Goal: Task Accomplishment & Management: Manage account settings

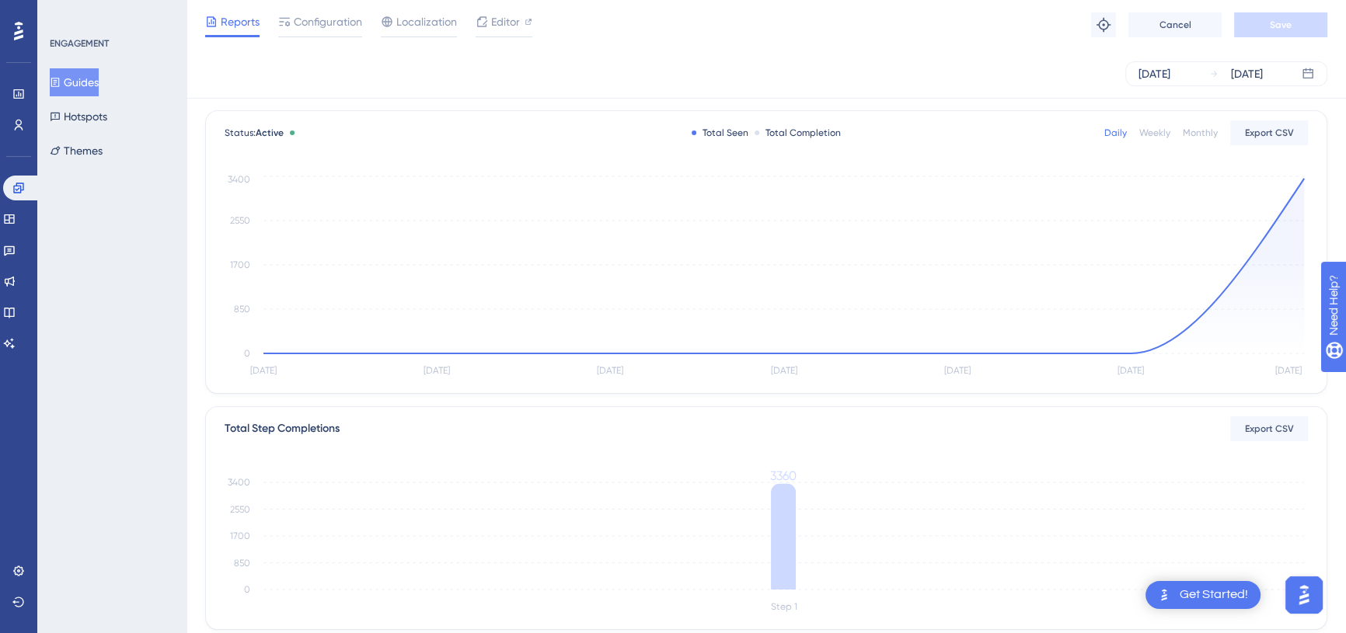
click at [1026, 30] on div "Reports Configuration Localization Editor Troubleshoot Cancel Save" at bounding box center [765, 25] width 1159 height 50
click at [83, 79] on button "Guides" at bounding box center [74, 82] width 49 height 28
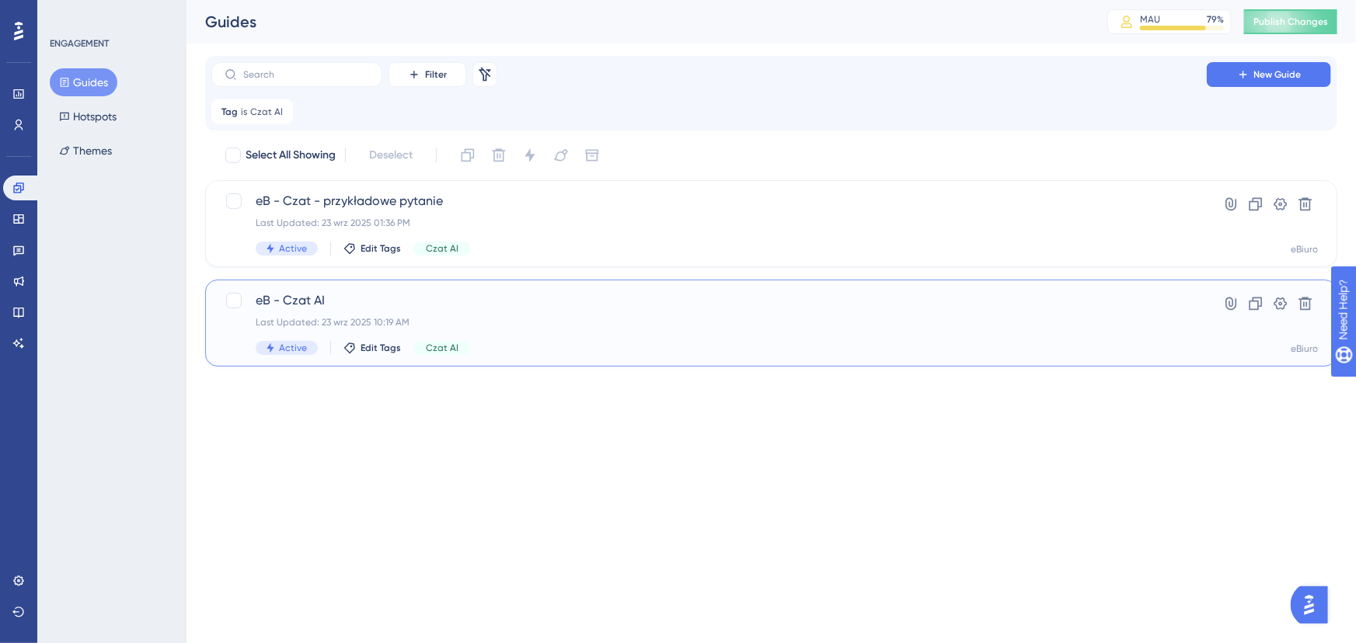
click at [458, 304] on span "eB - Czat AI" at bounding box center [709, 300] width 907 height 19
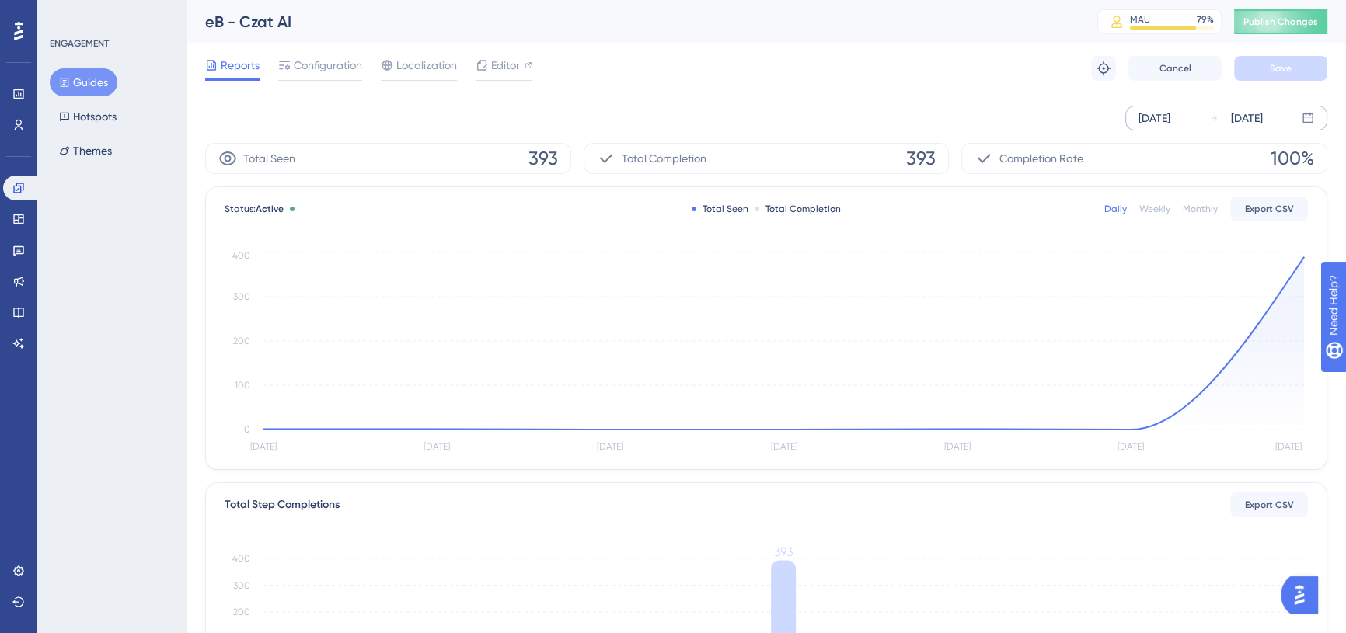
click at [1170, 113] on div "Sep 18 2025" at bounding box center [1154, 118] width 32 height 19
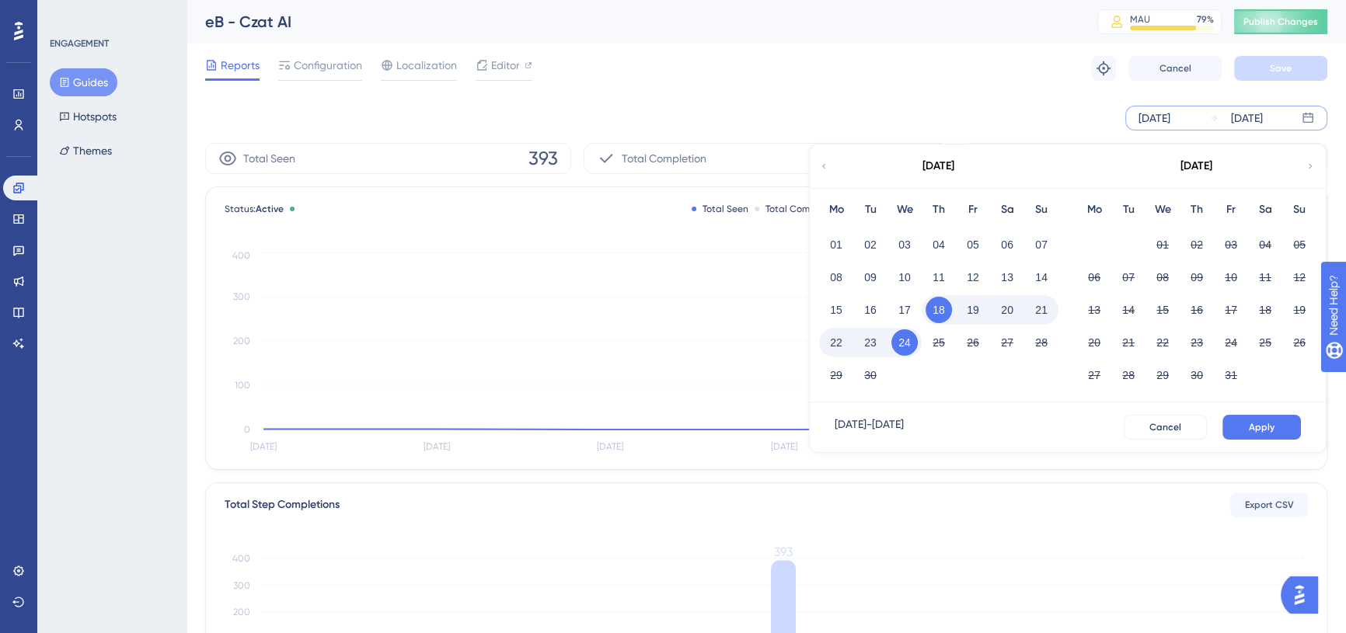
click at [1170, 113] on div "Sep 18 2025" at bounding box center [1154, 118] width 32 height 19
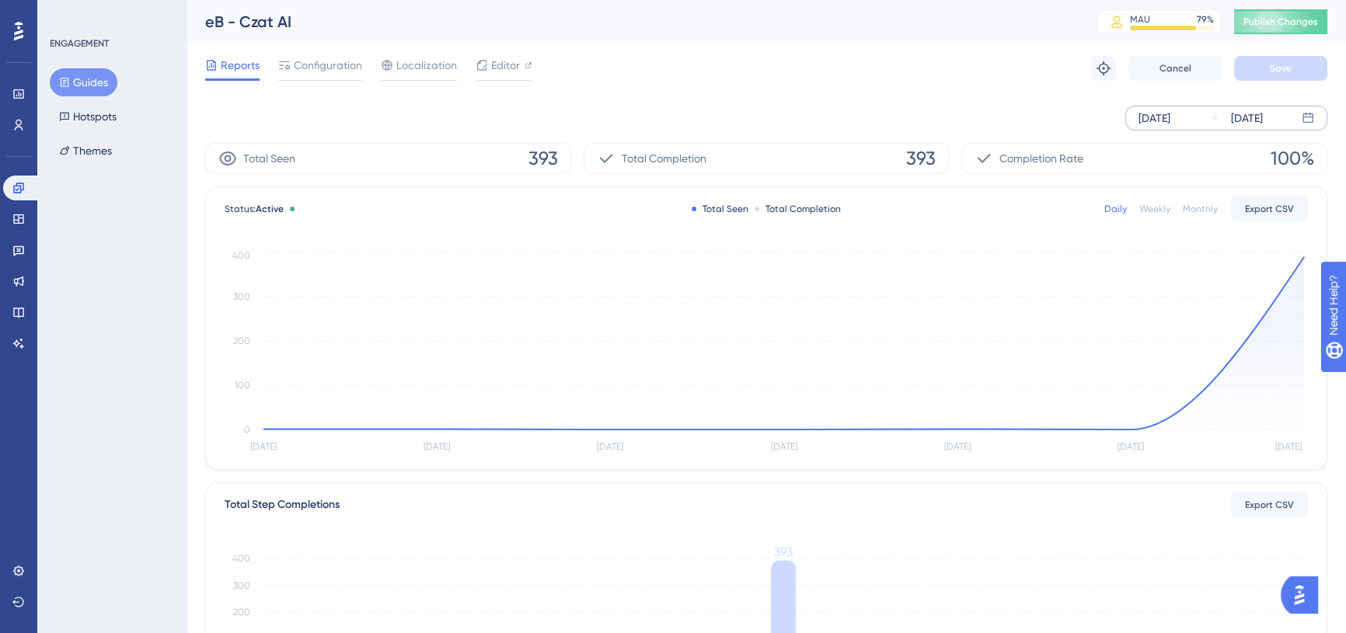
click at [1170, 114] on div "Sep 18 2025" at bounding box center [1154, 118] width 32 height 19
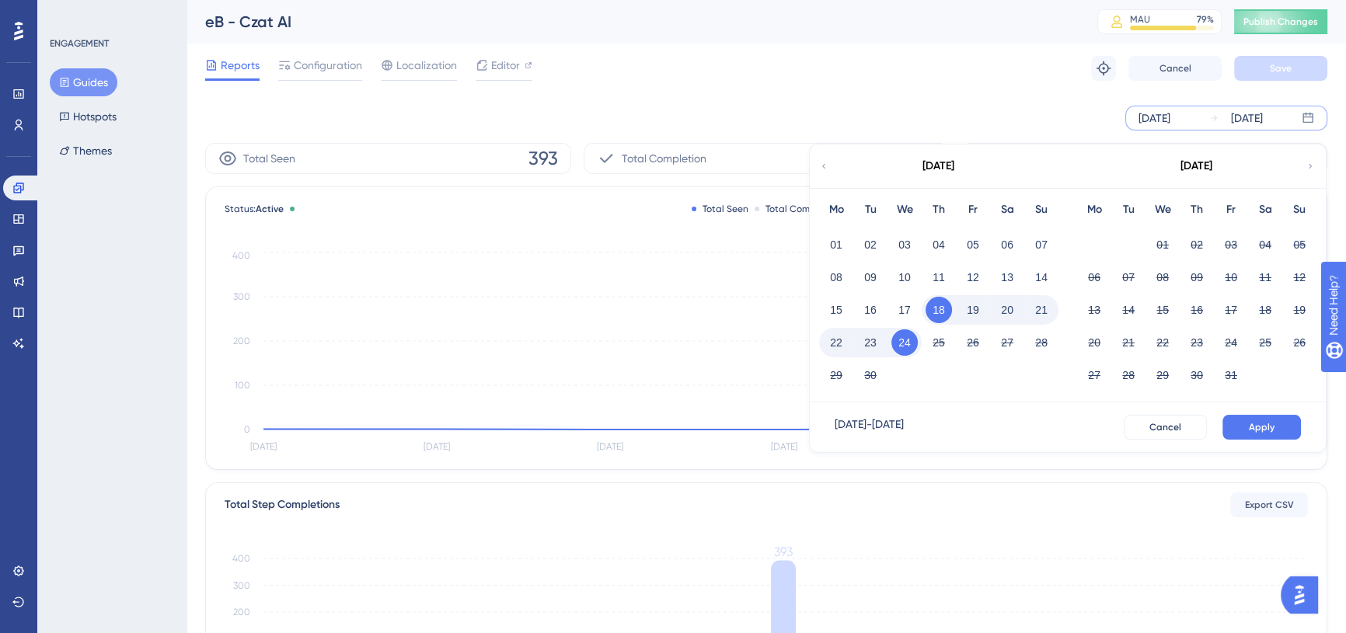
click at [1170, 114] on div "Sep 18 2025" at bounding box center [1154, 118] width 32 height 19
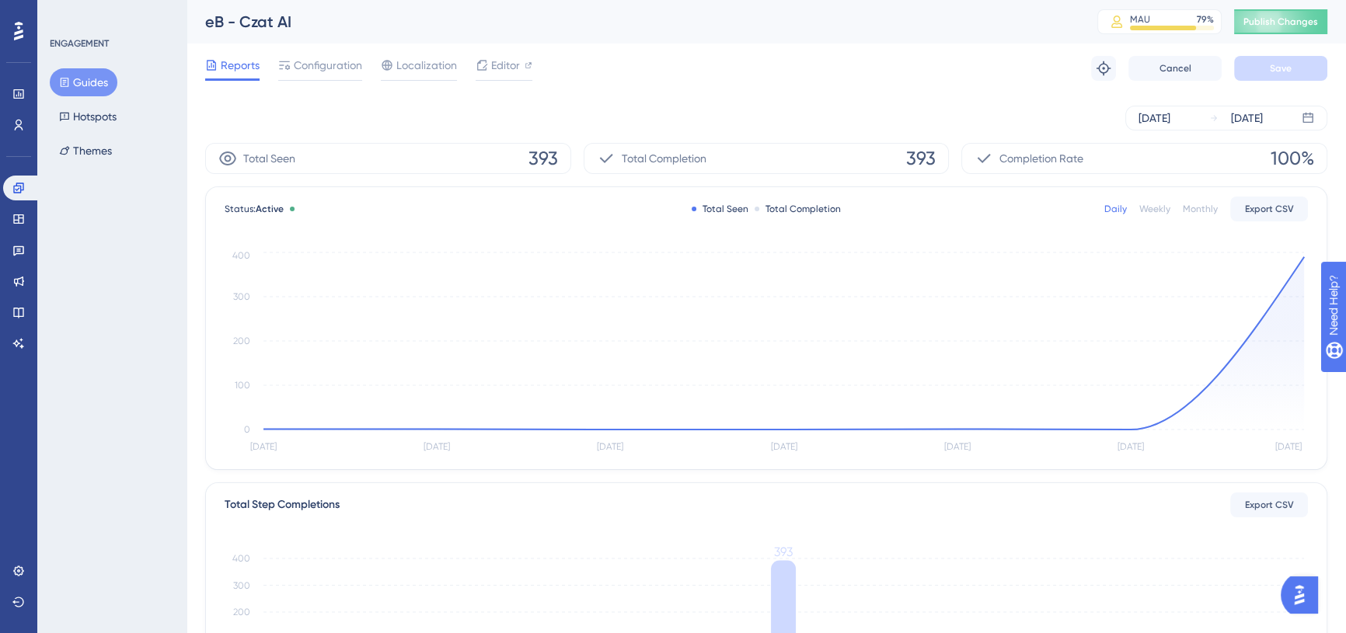
click at [1057, 119] on div "Sep 18 2025 Sep 24 2025" at bounding box center [766, 118] width 1122 height 25
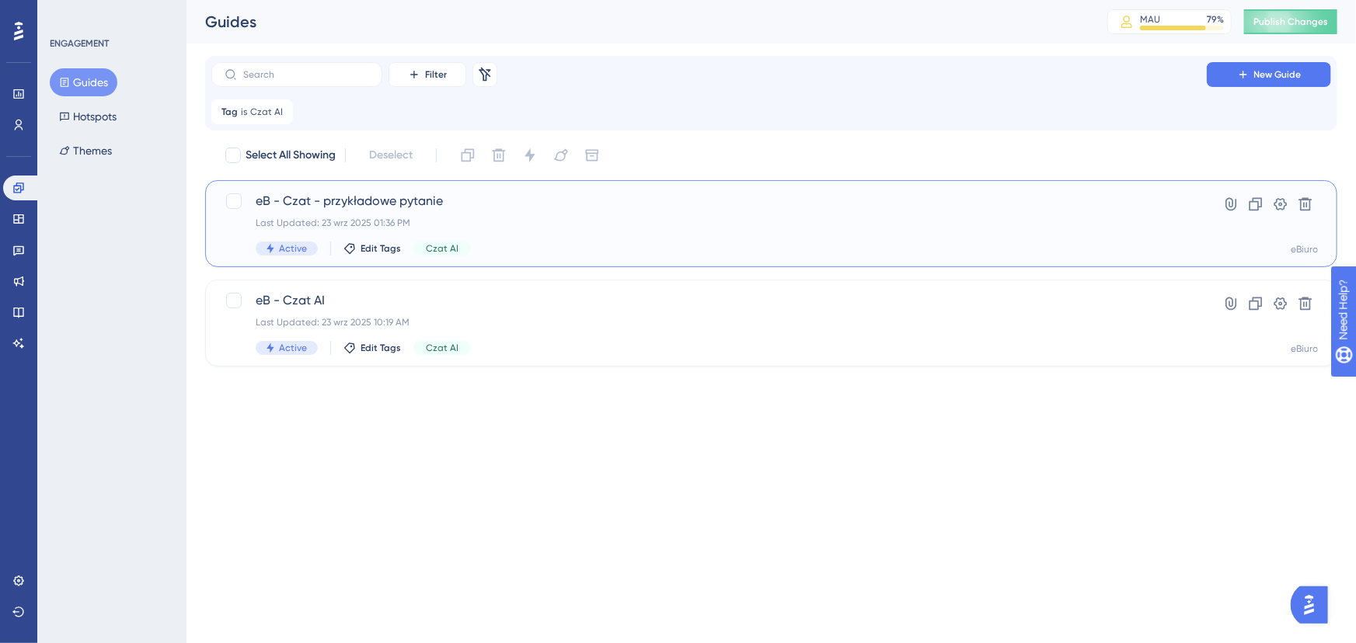
click at [559, 217] on div "Last Updated: 23 wrz 2025 01:36 PM" at bounding box center [709, 223] width 907 height 12
click at [451, 298] on span "eB - Czat AI" at bounding box center [709, 300] width 907 height 19
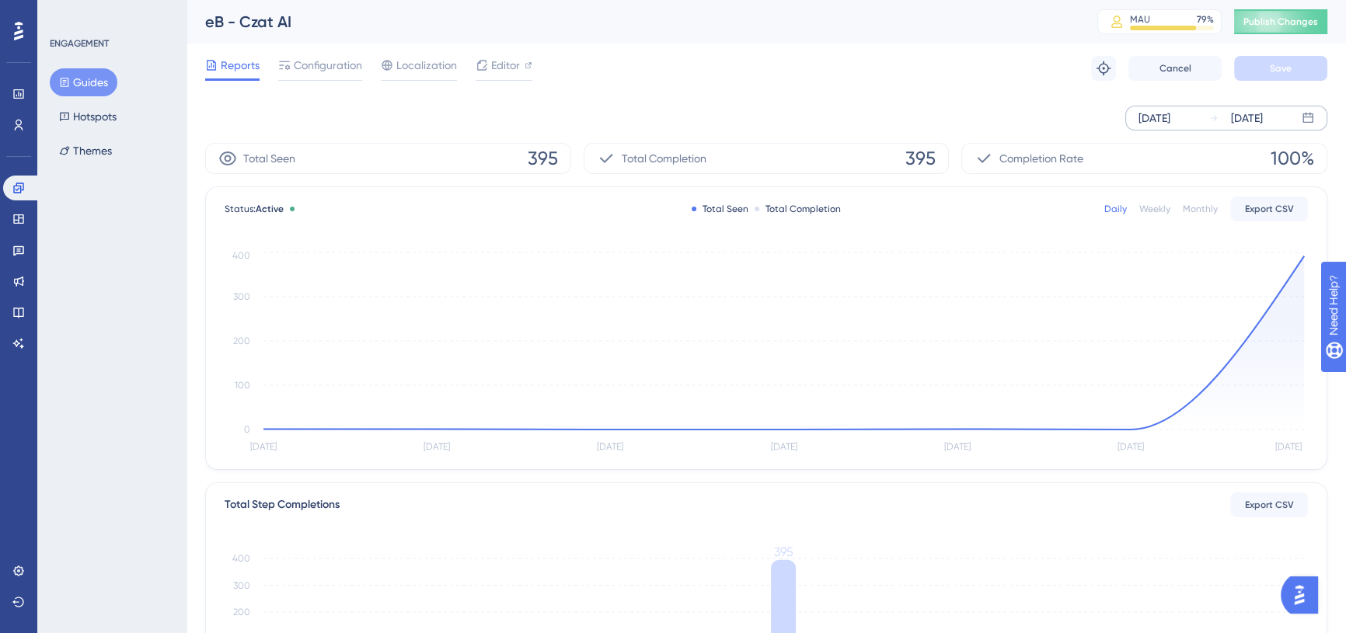
click at [1170, 125] on div "Sep 18 2025" at bounding box center [1154, 118] width 32 height 19
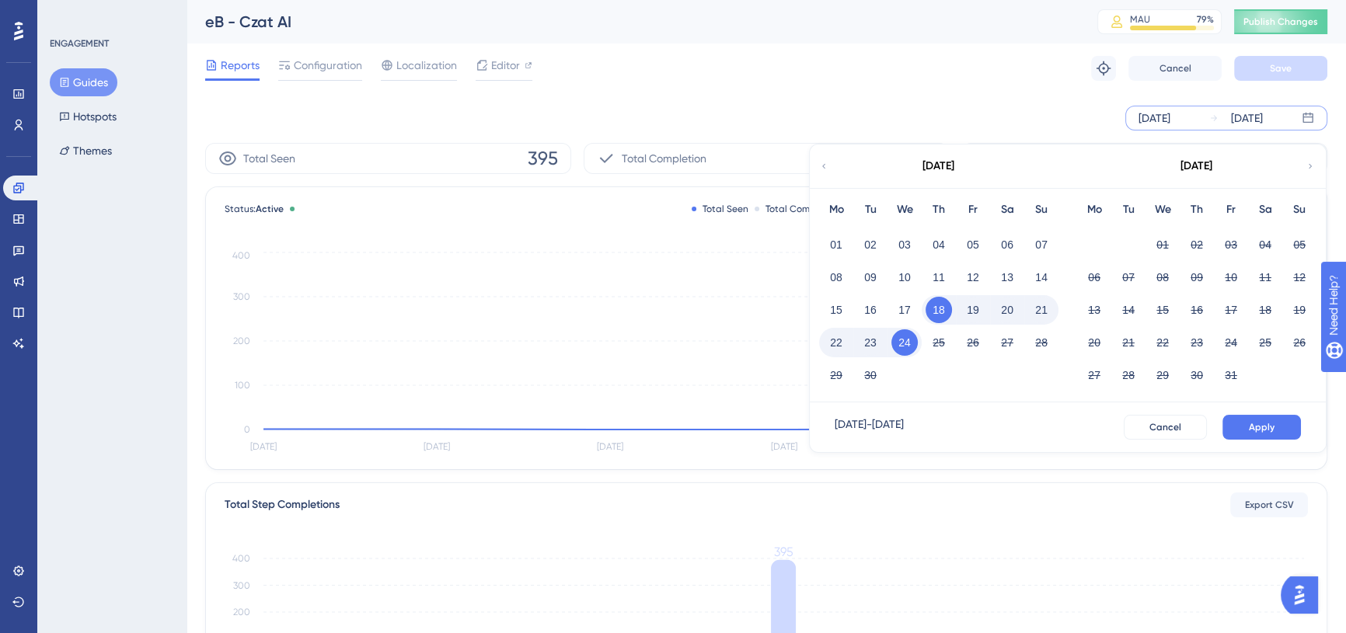
click at [942, 312] on button "18" at bounding box center [938, 310] width 26 height 26
click at [901, 346] on button "24" at bounding box center [904, 342] width 26 height 26
click at [909, 344] on button "24" at bounding box center [904, 342] width 26 height 26
click at [903, 335] on button "24" at bounding box center [904, 342] width 26 height 26
click at [873, 342] on button "23" at bounding box center [870, 342] width 26 height 26
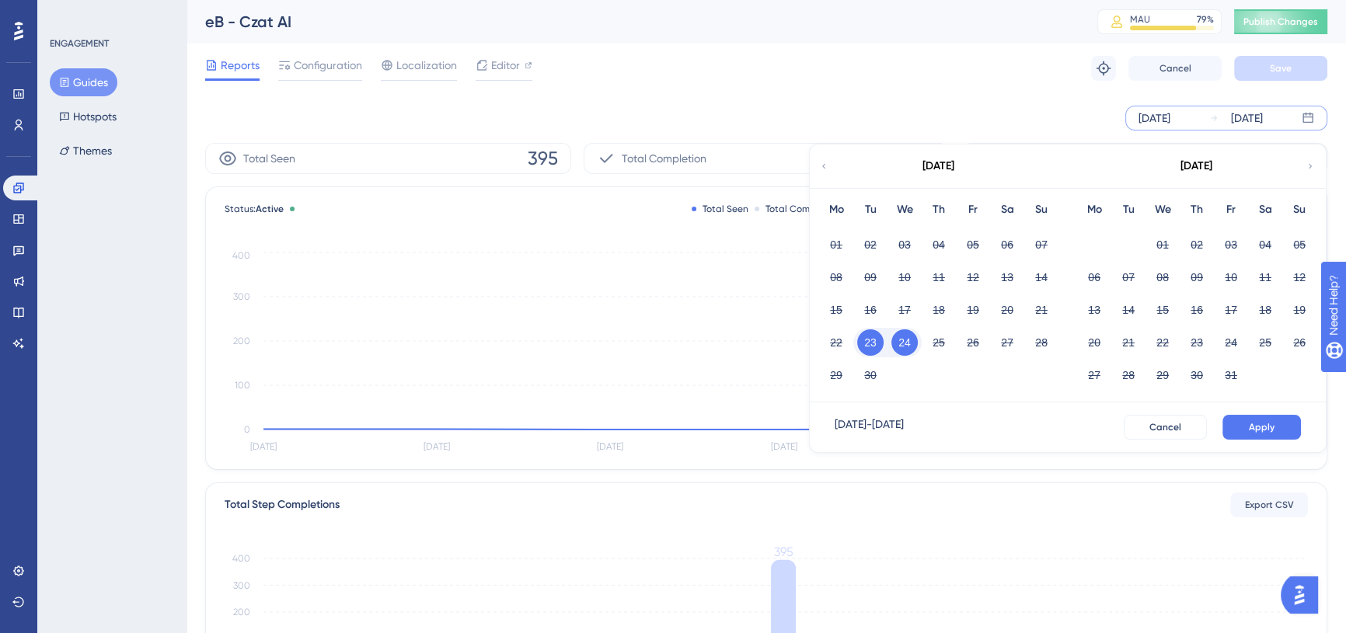
click at [909, 336] on button "24" at bounding box center [904, 342] width 26 height 26
click at [1262, 421] on span "Apply" at bounding box center [1262, 427] width 26 height 12
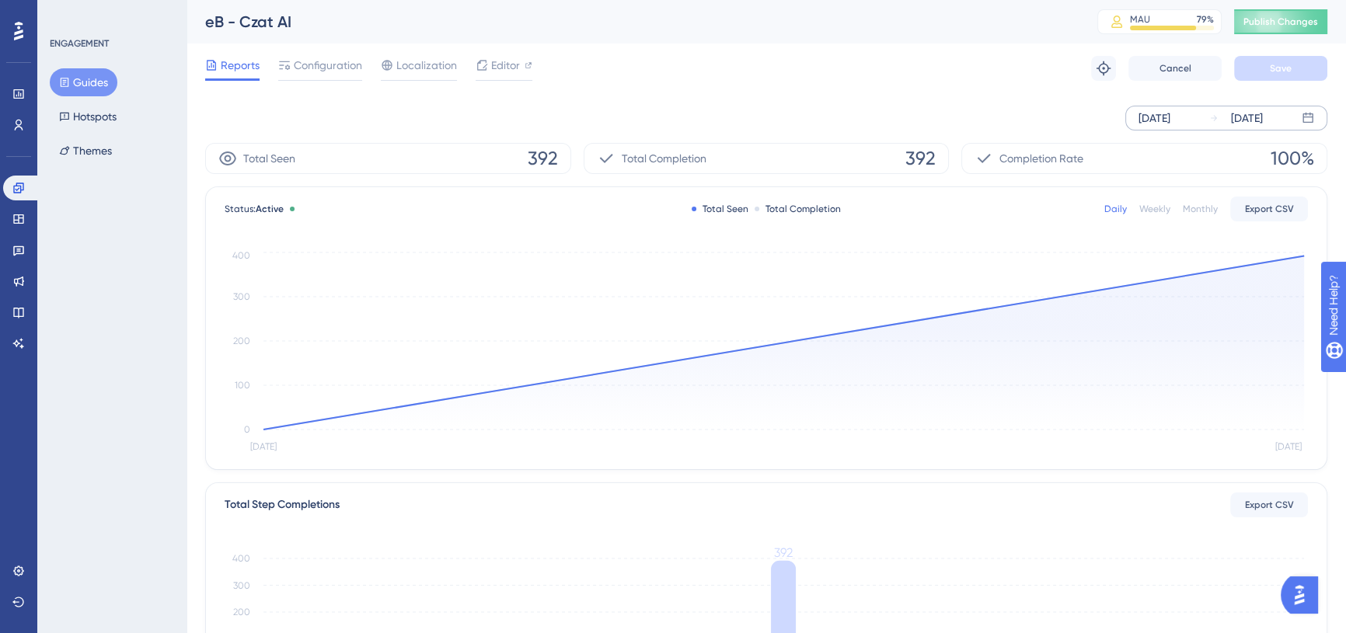
click at [1329, 142] on div "Performance Users Engagement Widgets Feedback Product Updates Knowledge Base AI…" at bounding box center [765, 483] width 1159 height 966
click at [82, 78] on button "Guides" at bounding box center [84, 82] width 68 height 28
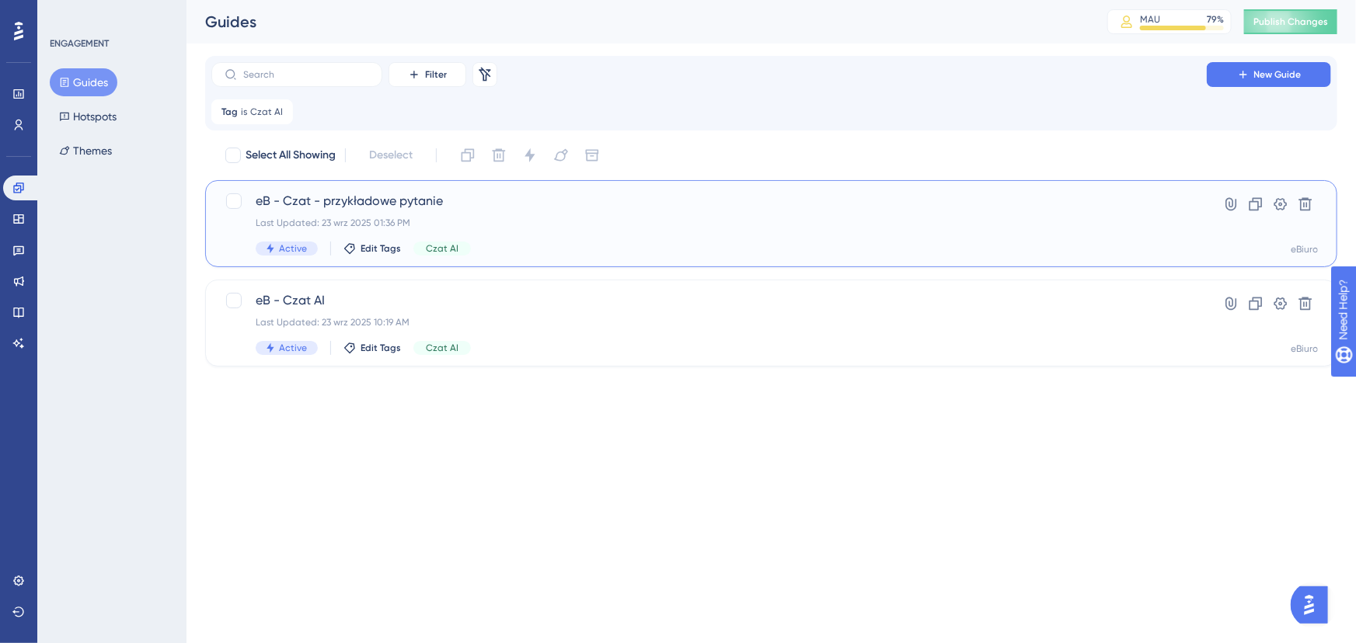
click at [524, 204] on span "eB - Czat - przykładowe pytanie" at bounding box center [709, 201] width 907 height 19
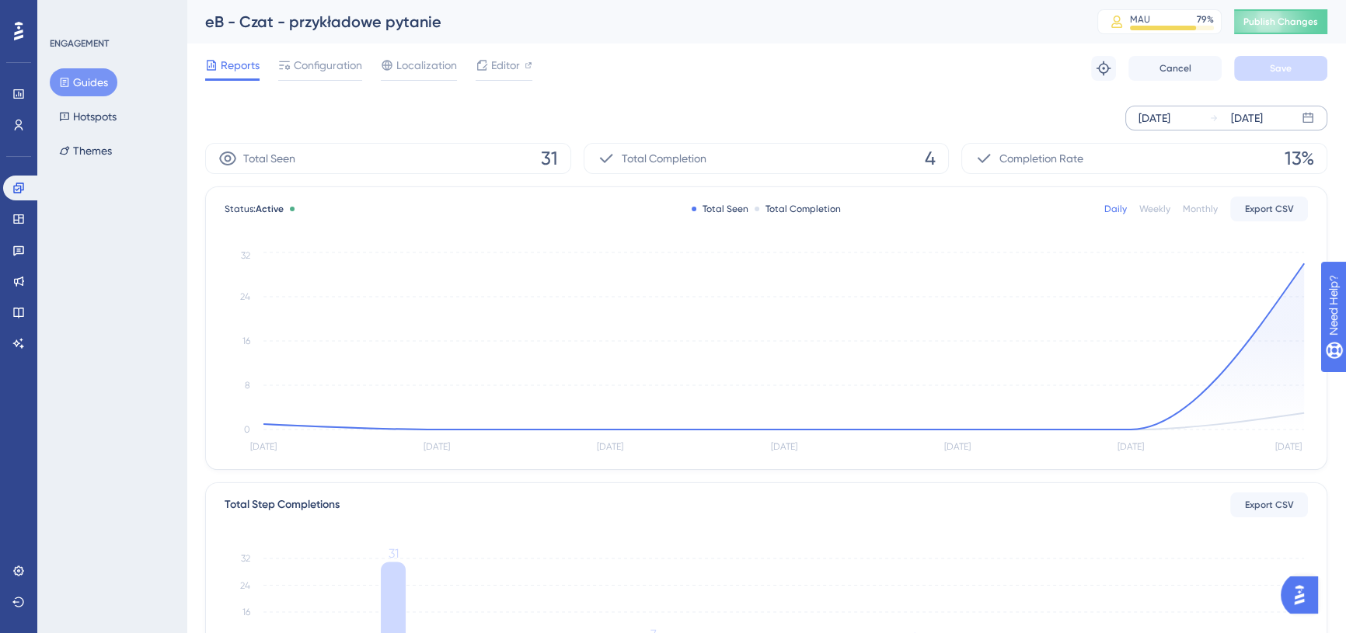
click at [1162, 115] on div "Sep 18 2025" at bounding box center [1154, 118] width 32 height 19
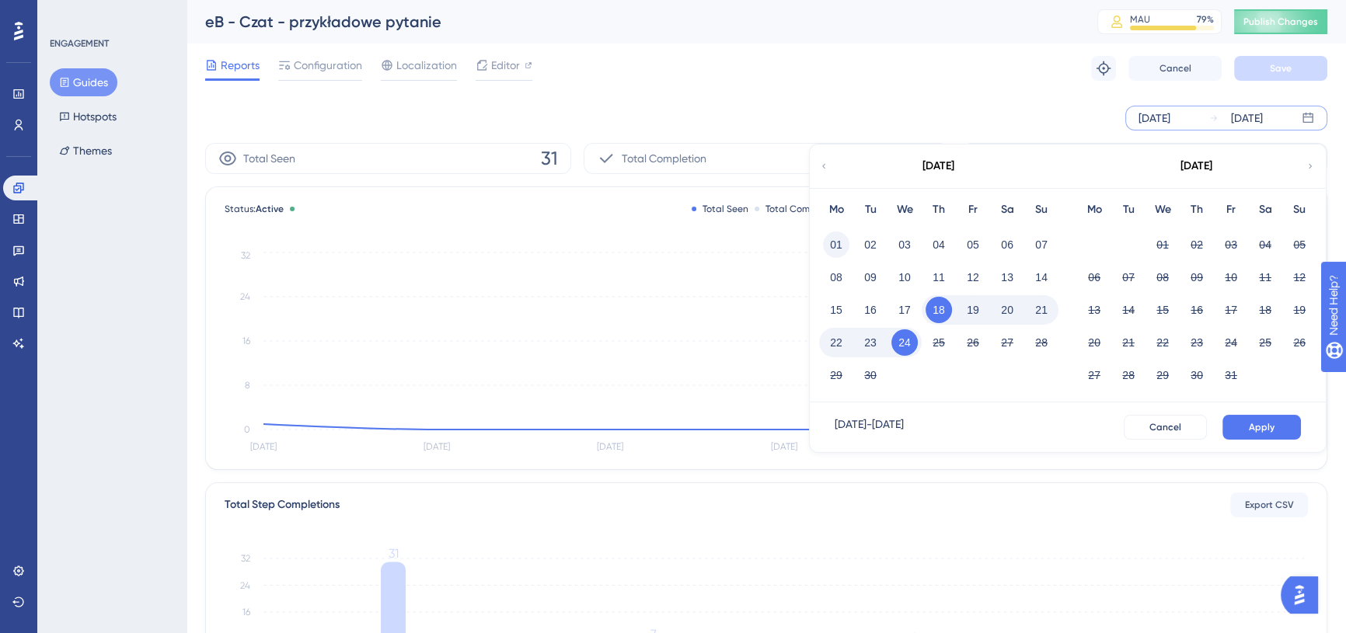
click at [839, 241] on button "01" at bounding box center [836, 245] width 26 height 26
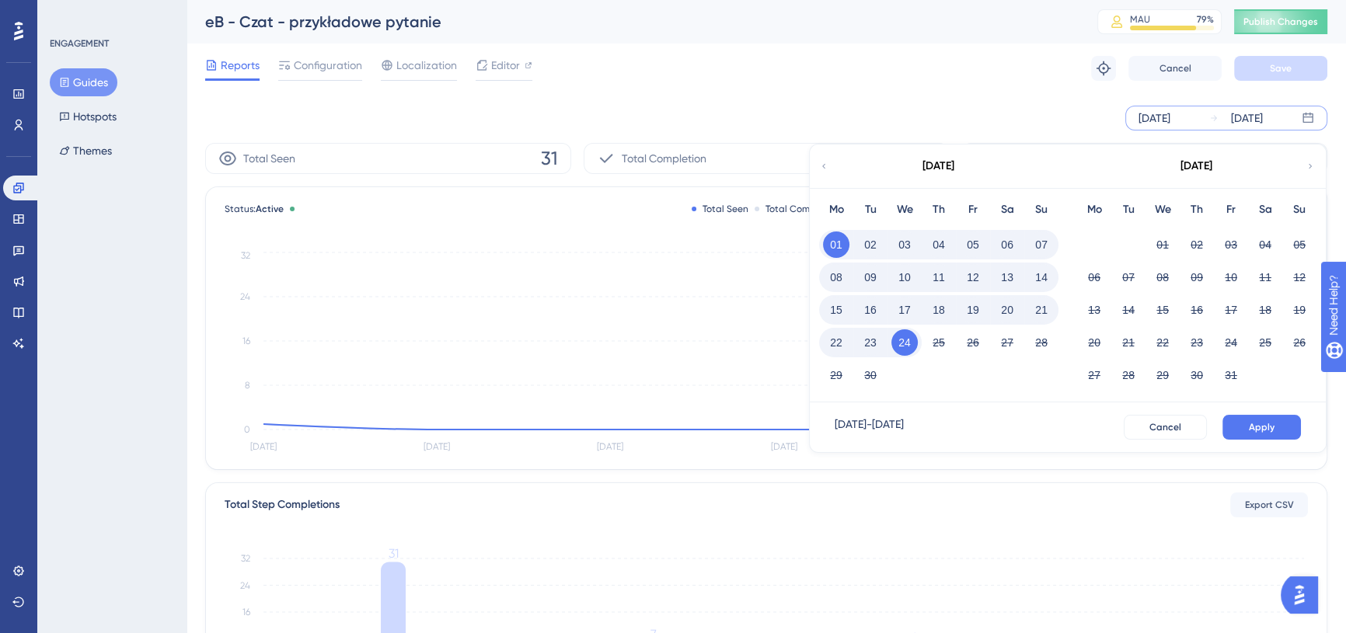
click at [902, 348] on button "24" at bounding box center [904, 342] width 26 height 26
click at [1259, 434] on button "Apply" at bounding box center [1261, 427] width 78 height 25
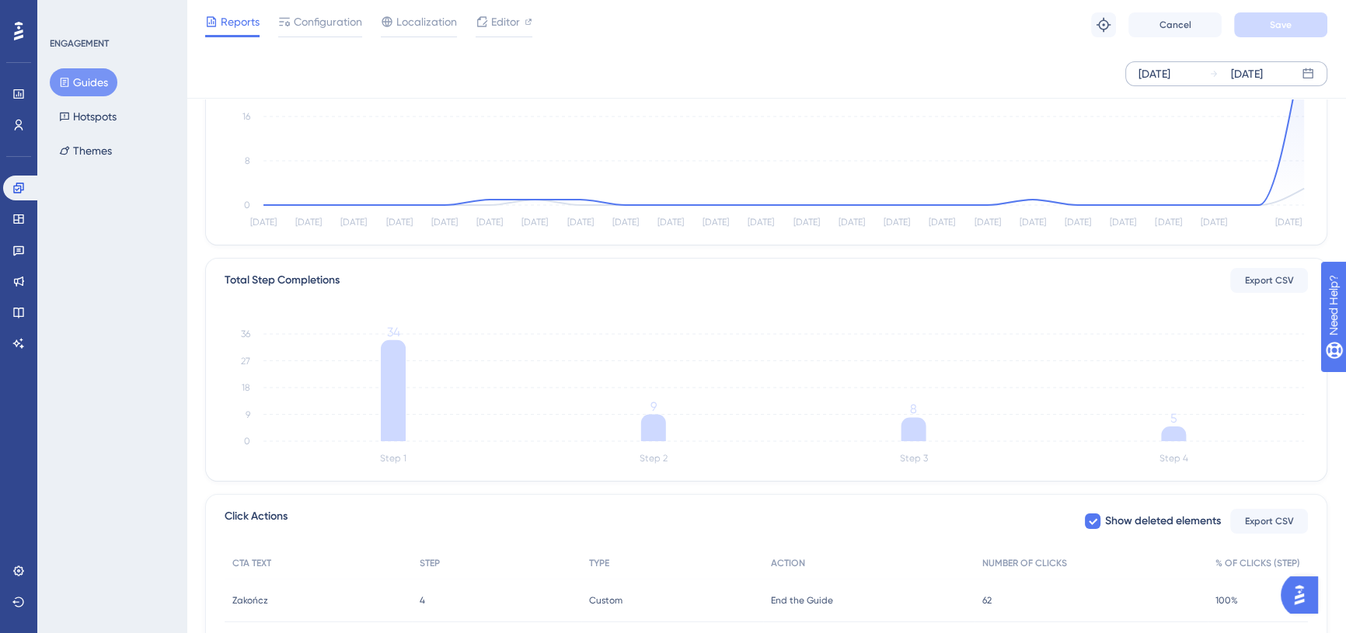
scroll to position [141, 0]
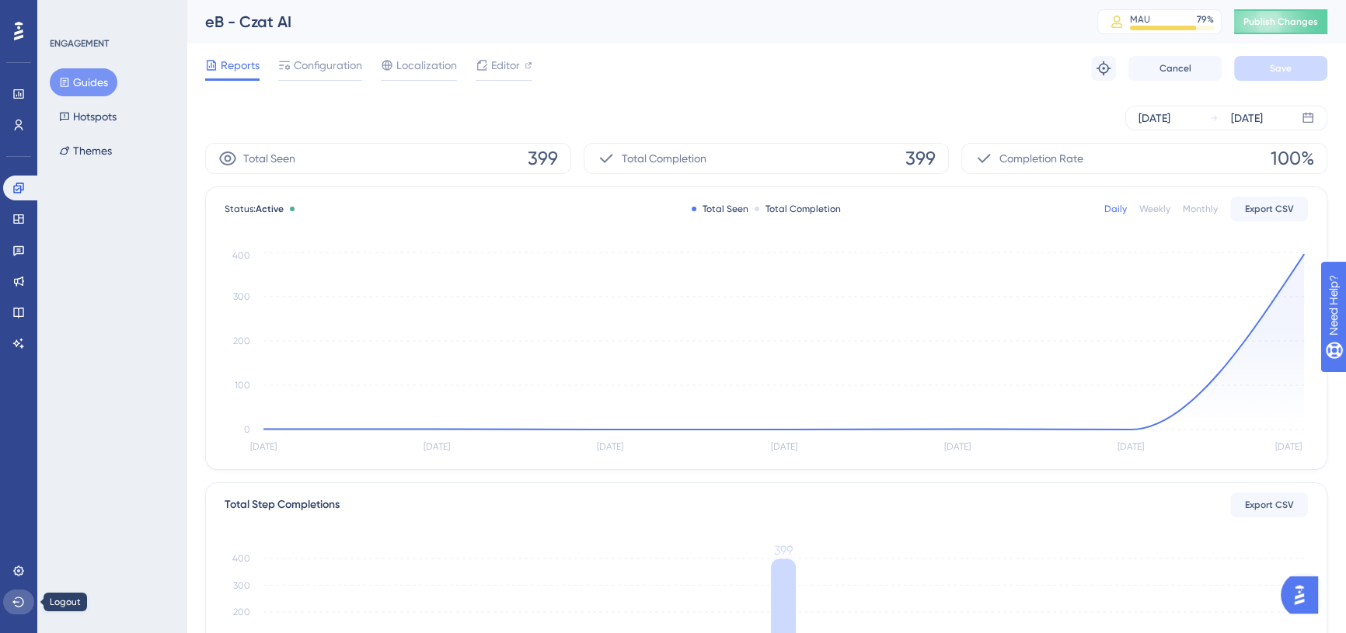
click at [16, 603] on icon at bounding box center [18, 602] width 12 height 12
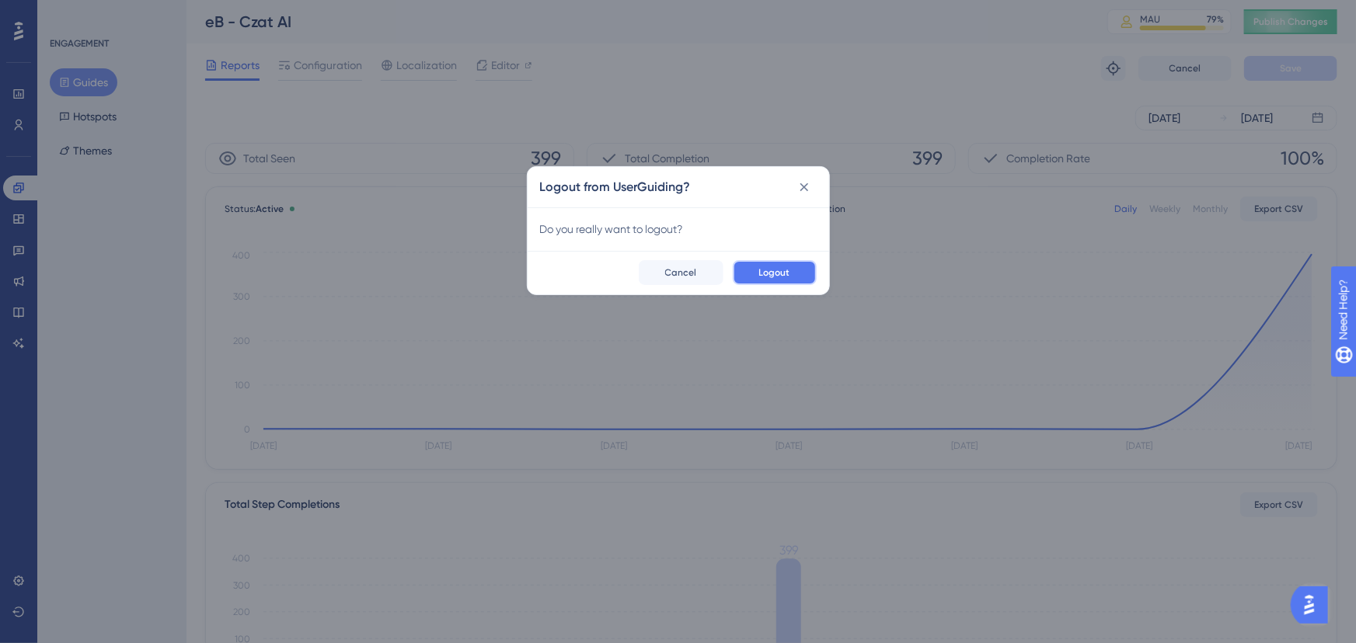
click at [763, 263] on button "Logout" at bounding box center [775, 272] width 84 height 25
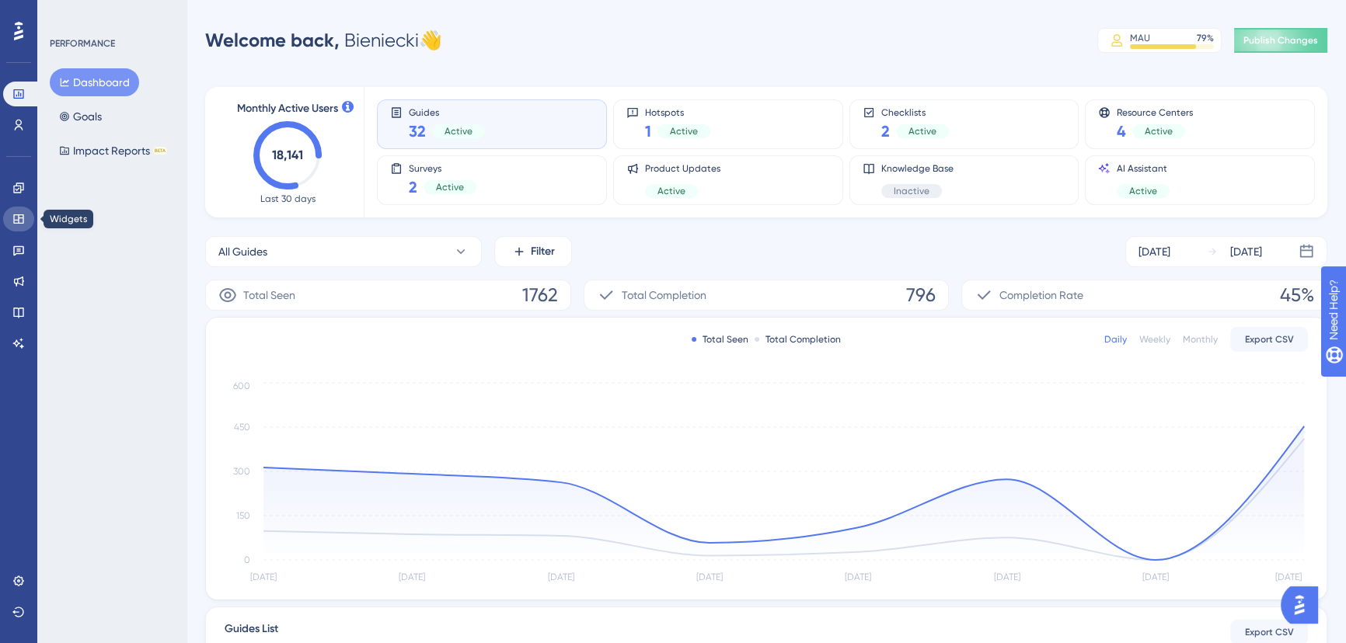
click at [23, 221] on icon at bounding box center [18, 219] width 12 height 12
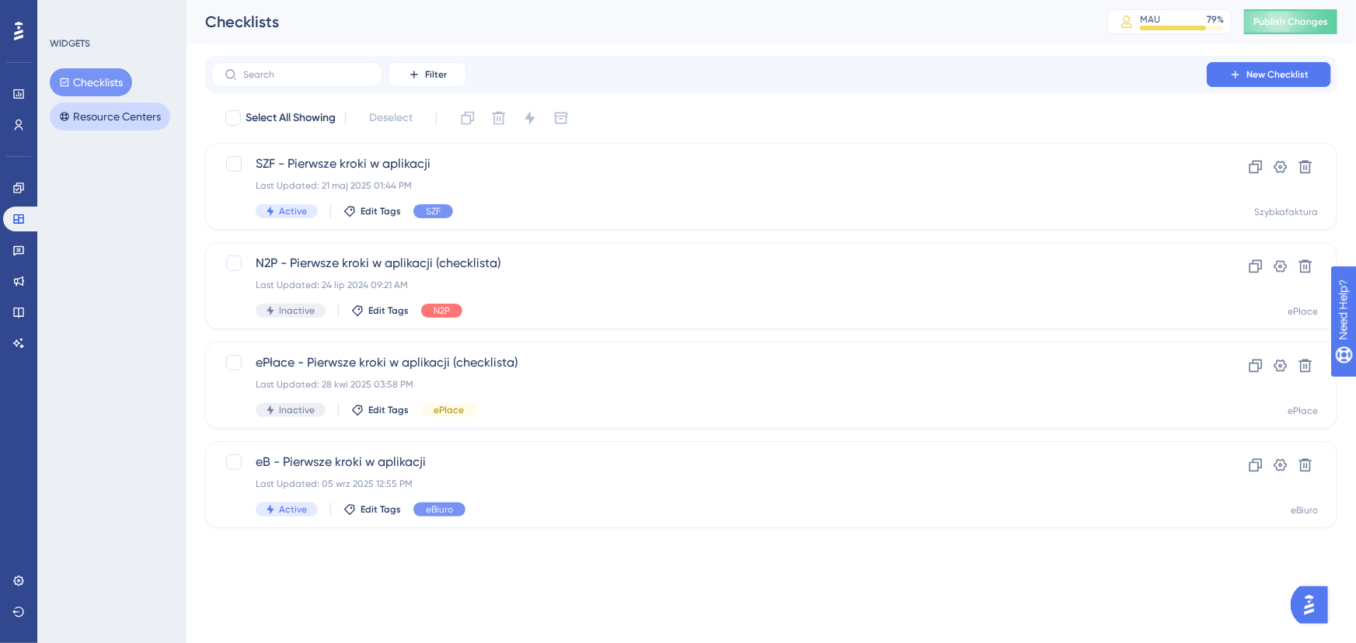
click at [142, 118] on button "Resource Centers" at bounding box center [110, 117] width 120 height 28
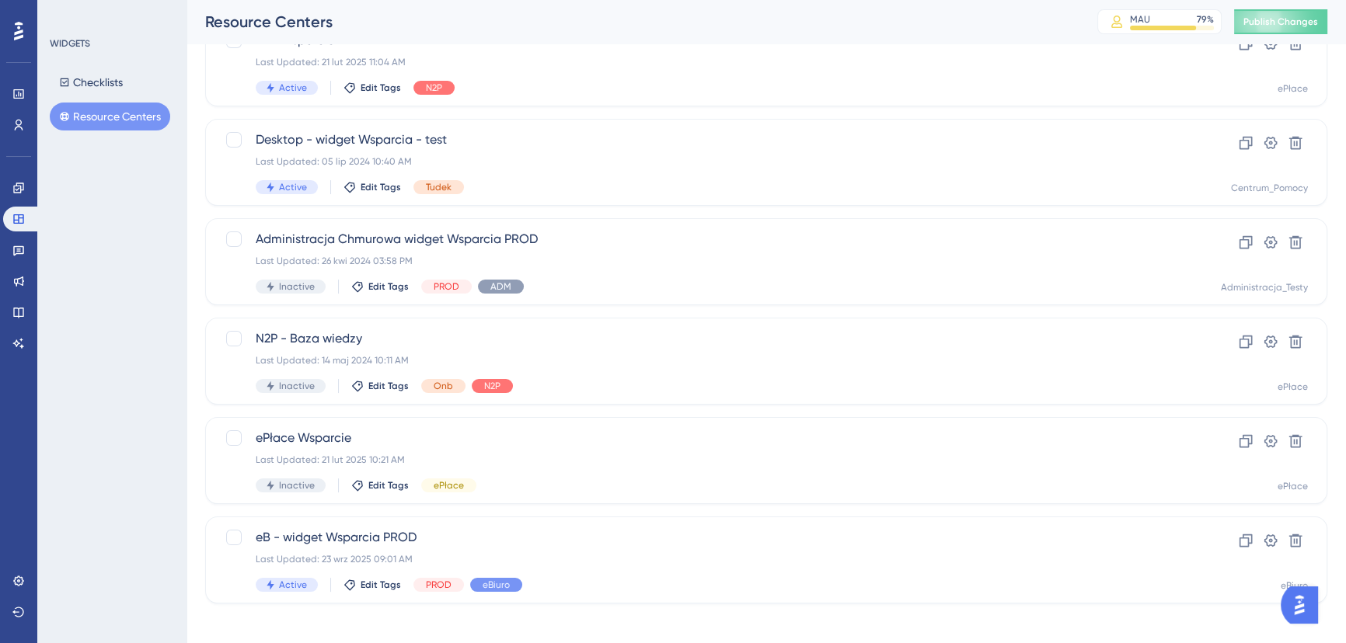
scroll to position [332, 0]
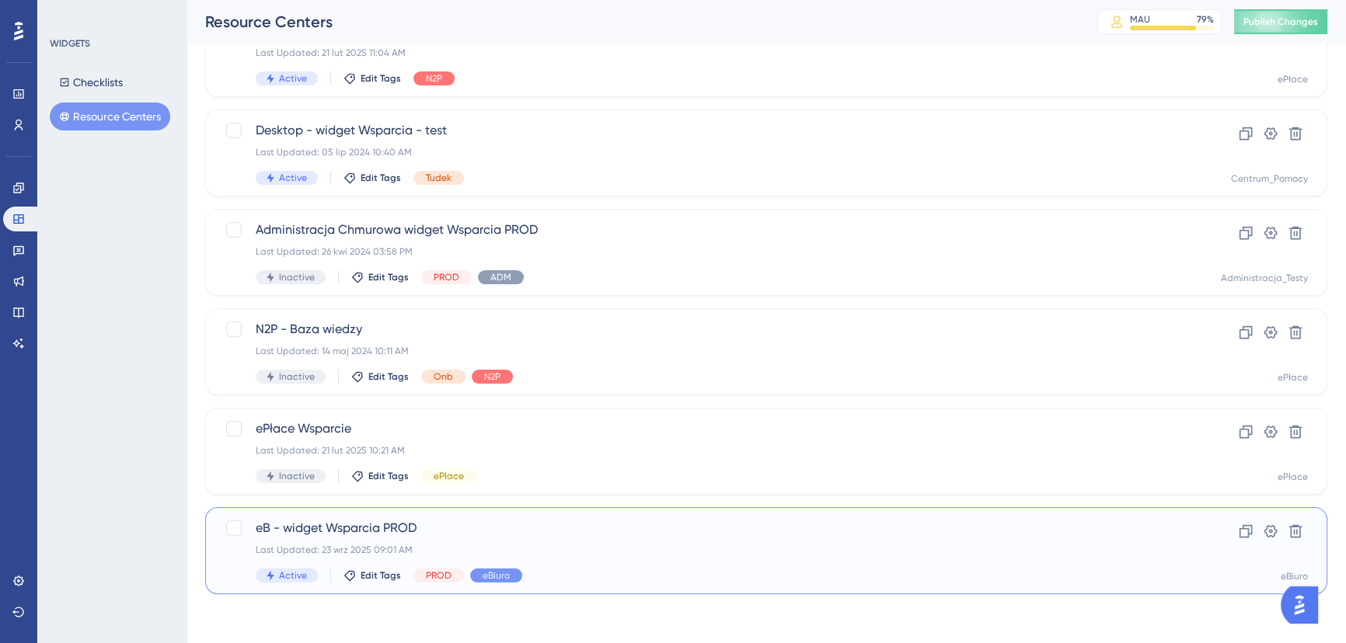
click at [474, 531] on span "eB - widget Wsparcia PROD" at bounding box center [704, 528] width 897 height 19
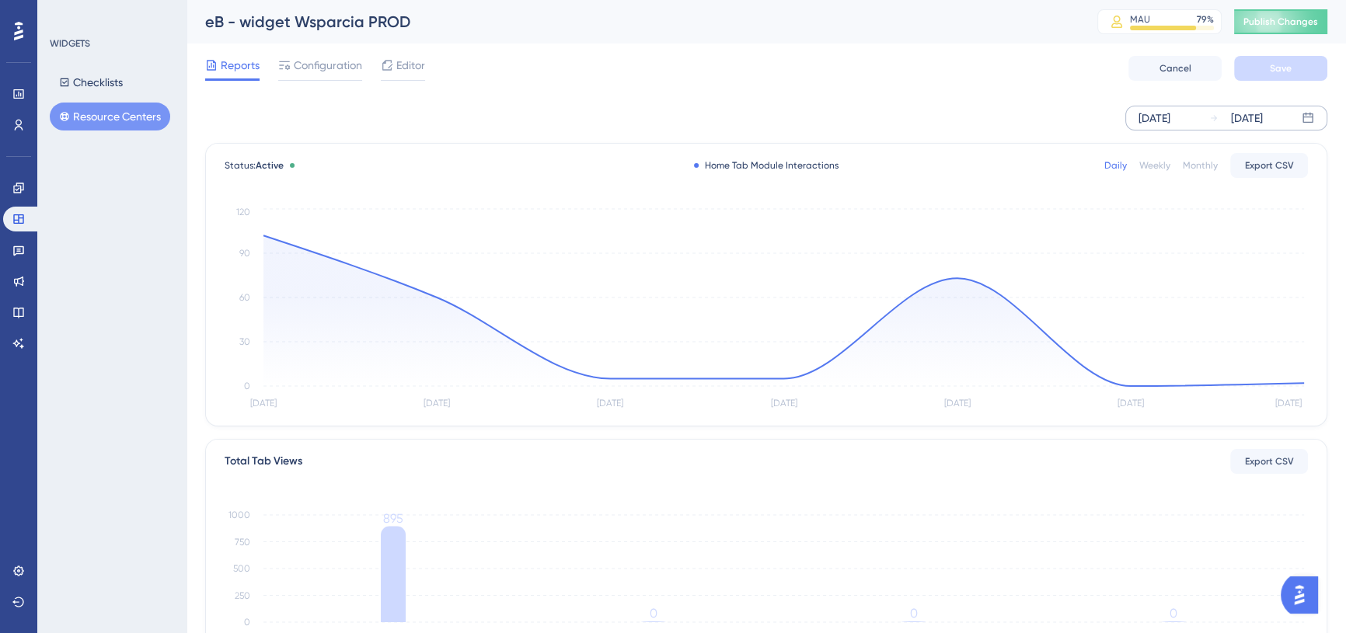
click at [1162, 117] on div "[DATE]" at bounding box center [1154, 118] width 32 height 19
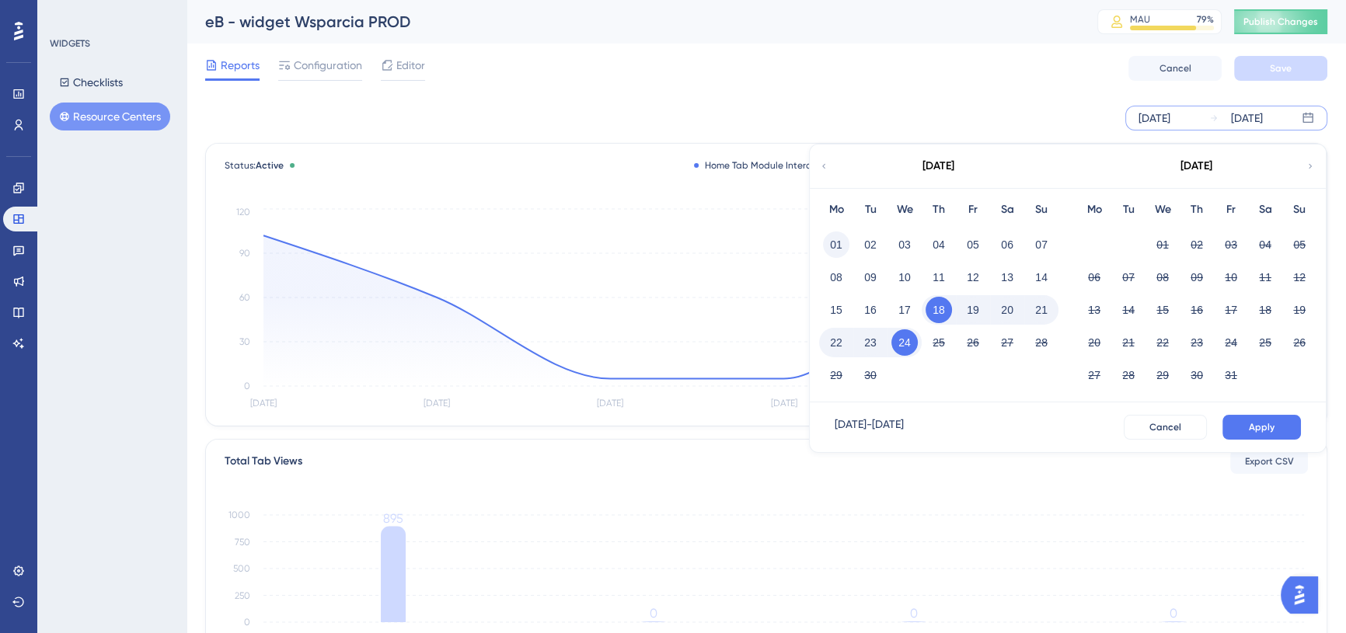
click at [839, 245] on button "01" at bounding box center [836, 245] width 26 height 26
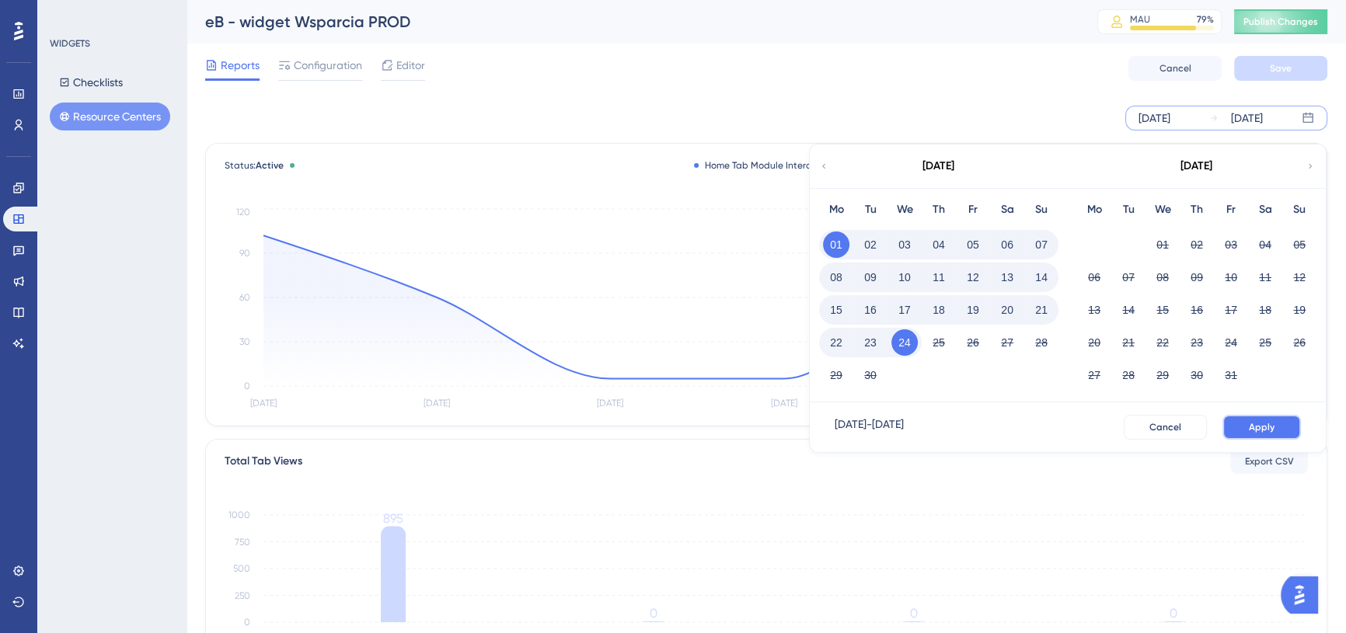
click at [1259, 423] on span "Apply" at bounding box center [1262, 427] width 26 height 12
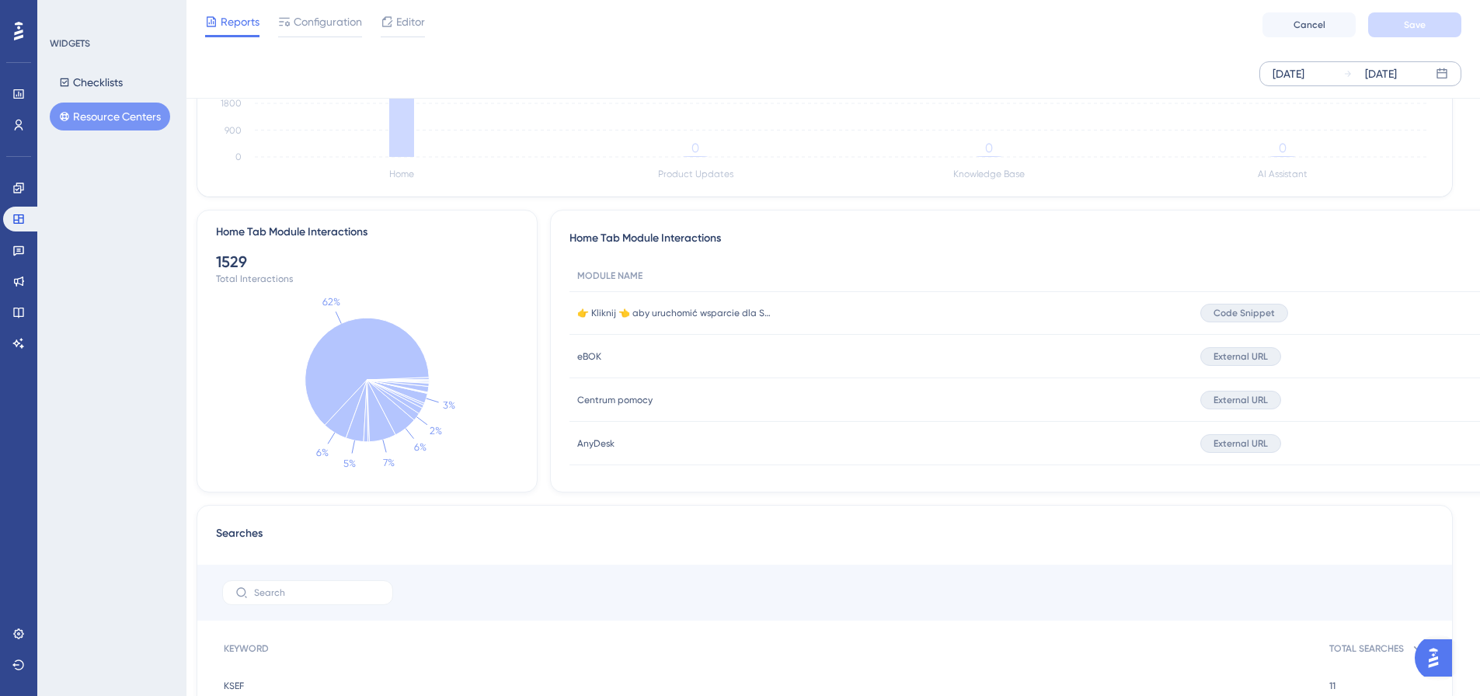
scroll to position [459, 0]
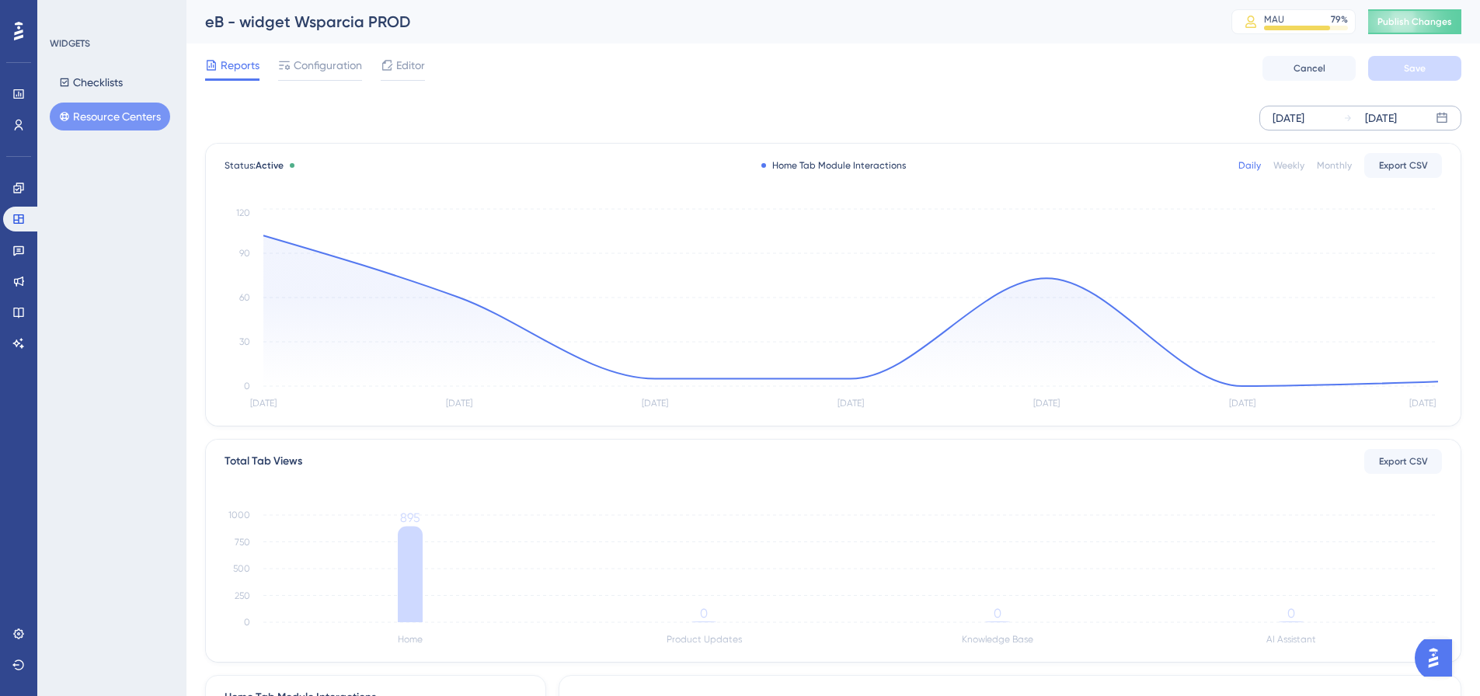
click at [1286, 114] on div "[DATE]" at bounding box center [1289, 118] width 32 height 19
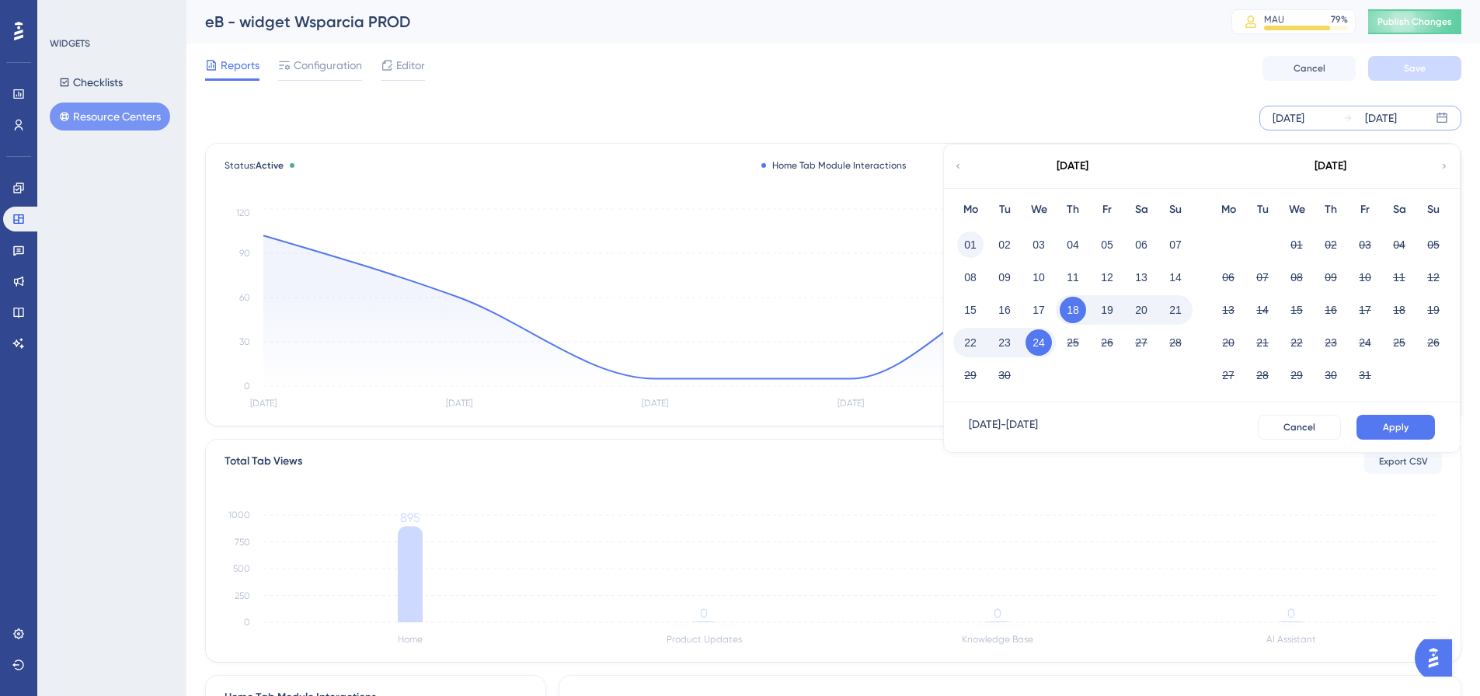
click at [969, 239] on button "01" at bounding box center [970, 245] width 26 height 26
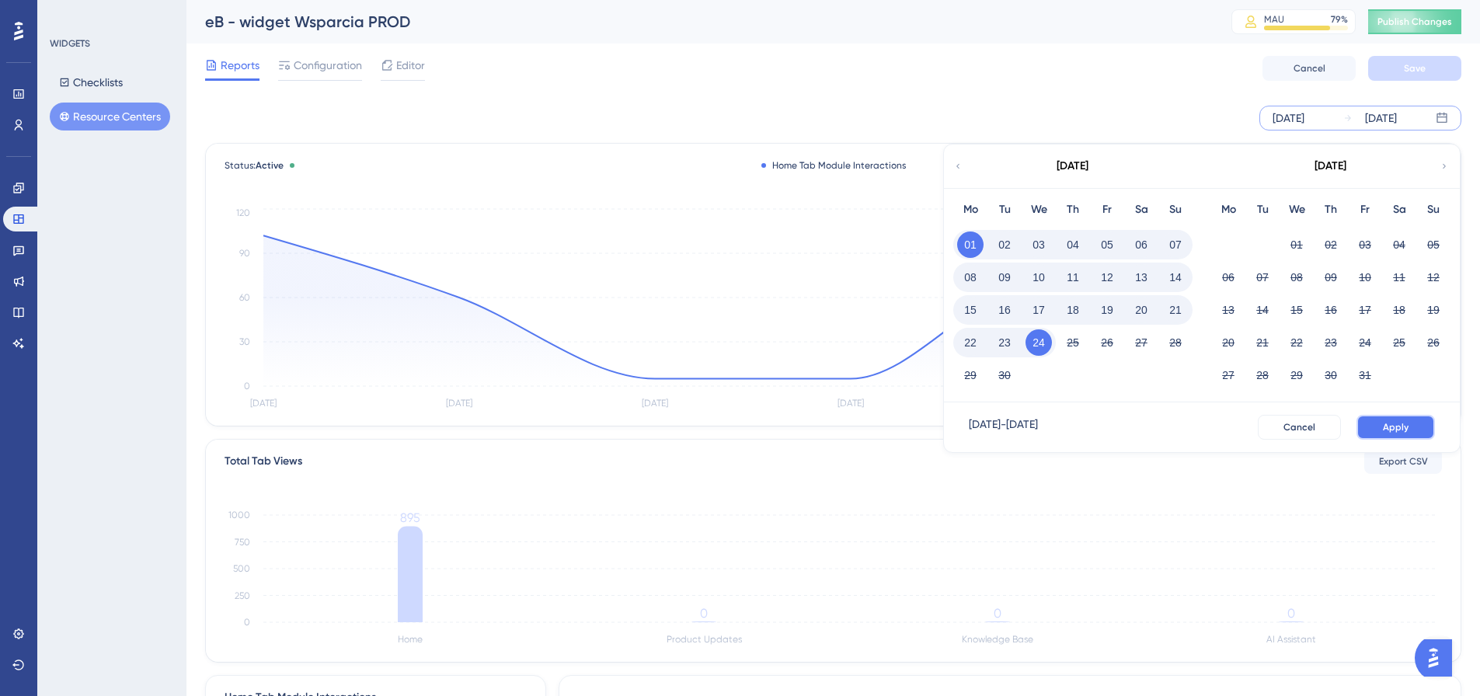
click at [1389, 426] on span "Apply" at bounding box center [1396, 427] width 26 height 12
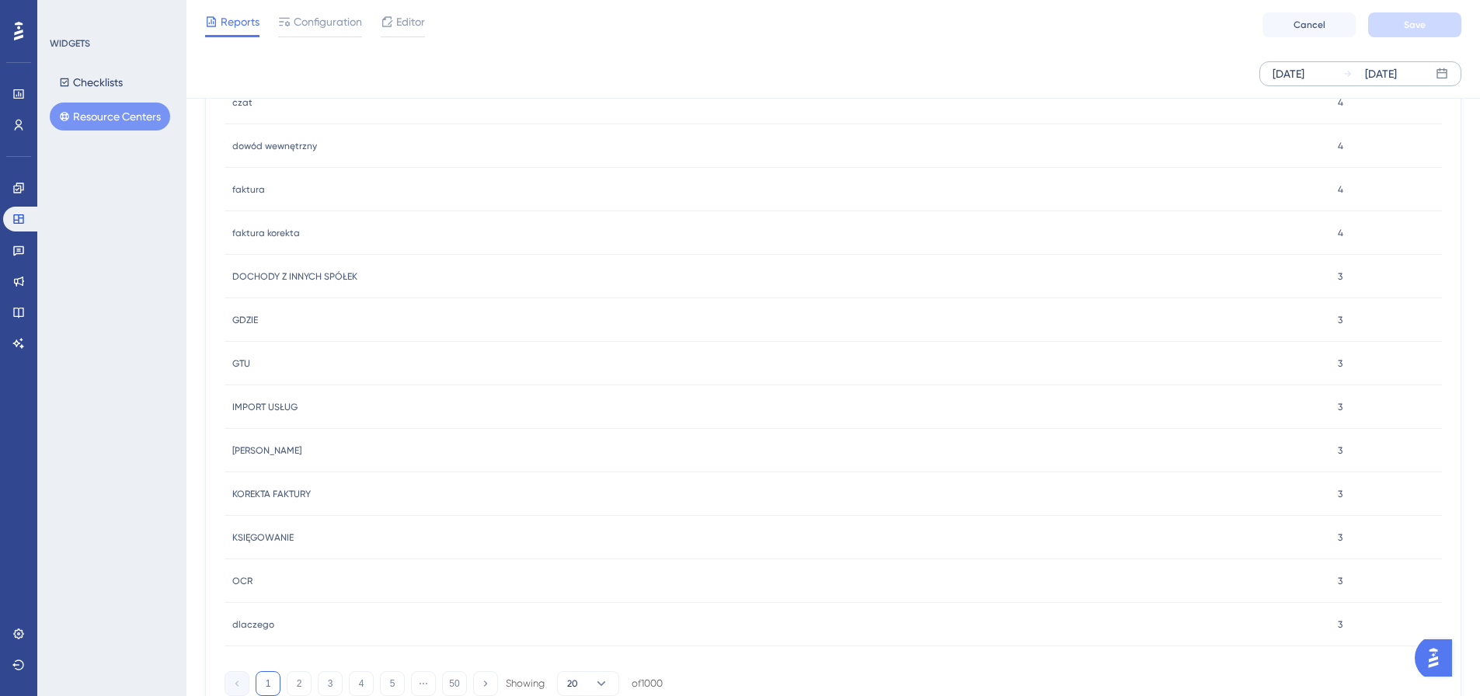
scroll to position [1447, 0]
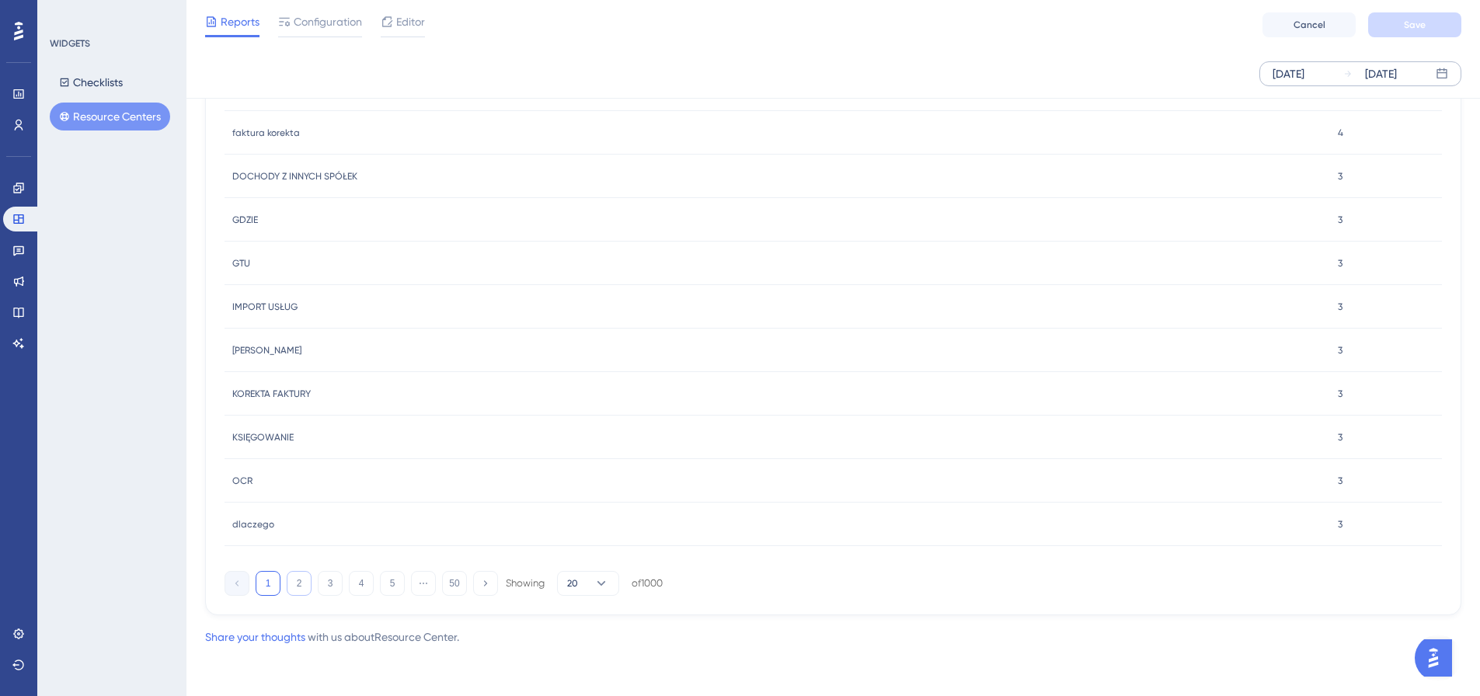
click at [297, 580] on button "2" at bounding box center [299, 583] width 25 height 25
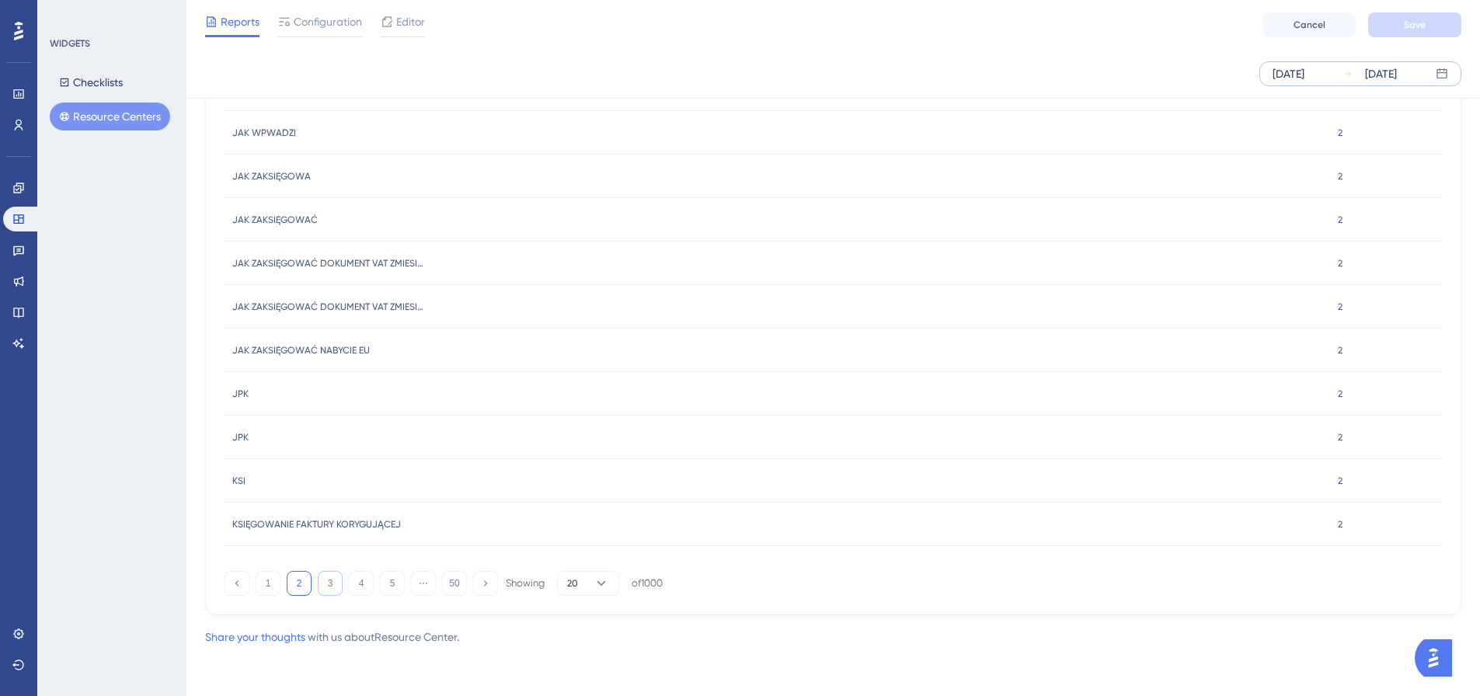
click at [328, 587] on button "3" at bounding box center [330, 583] width 25 height 25
click at [290, 584] on button "2" at bounding box center [299, 583] width 25 height 25
click at [322, 585] on button "3" at bounding box center [330, 583] width 25 height 25
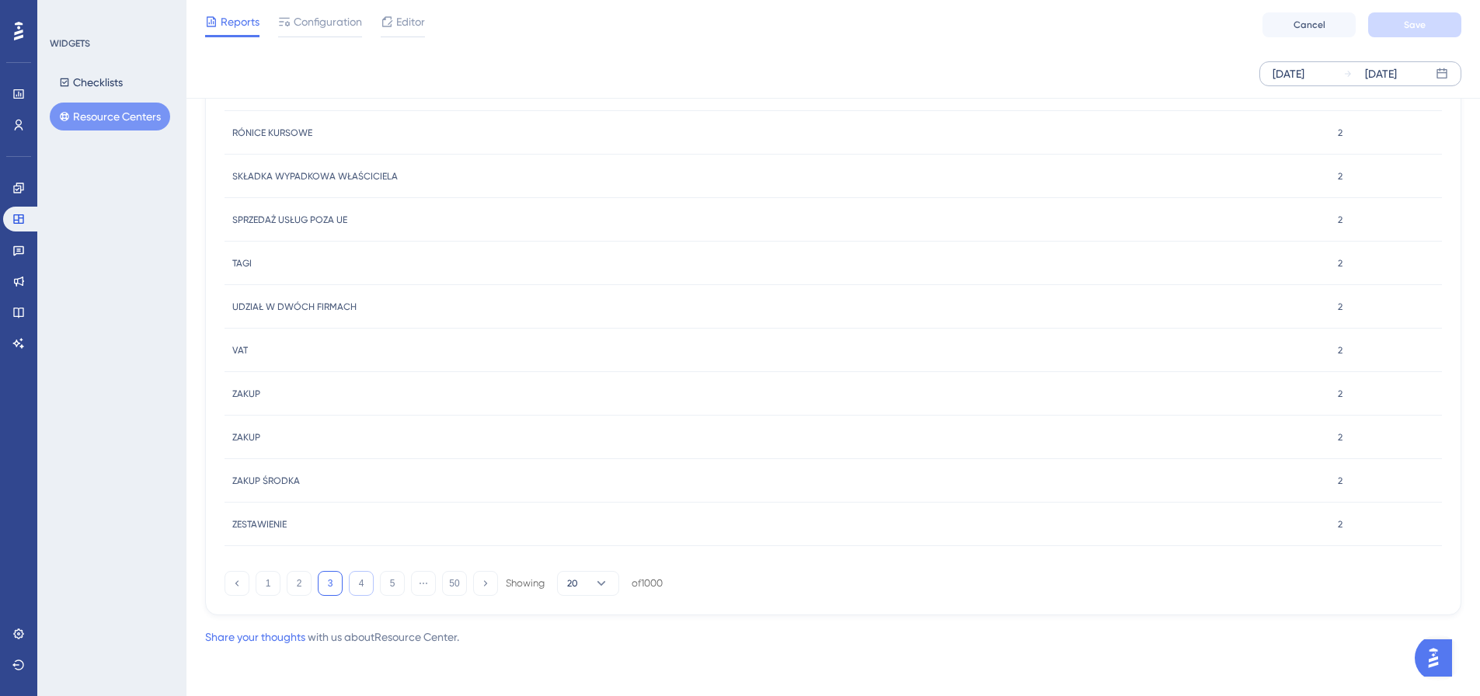
click at [364, 584] on button "4" at bounding box center [361, 583] width 25 height 25
click at [381, 579] on button "5" at bounding box center [392, 583] width 25 height 25
click at [398, 584] on button "6" at bounding box center [392, 583] width 25 height 25
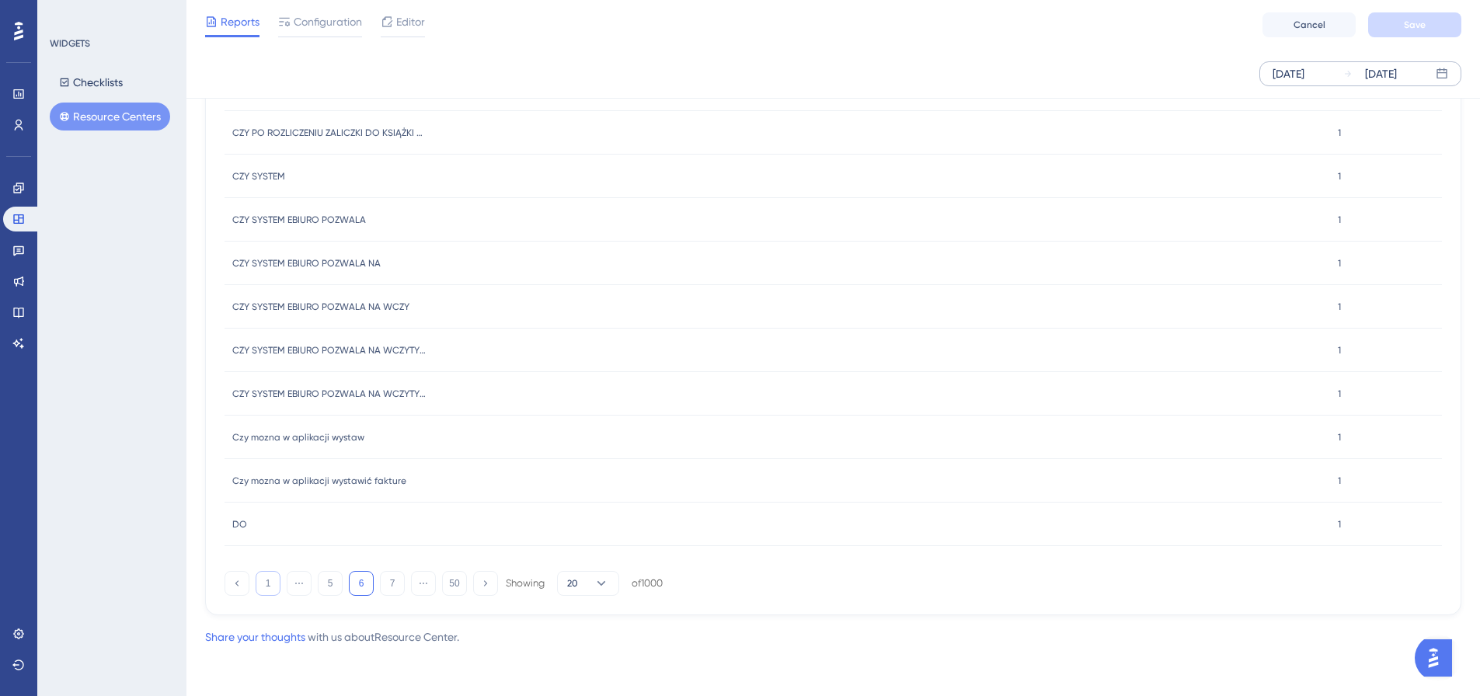
click at [265, 587] on button "1" at bounding box center [268, 583] width 25 height 25
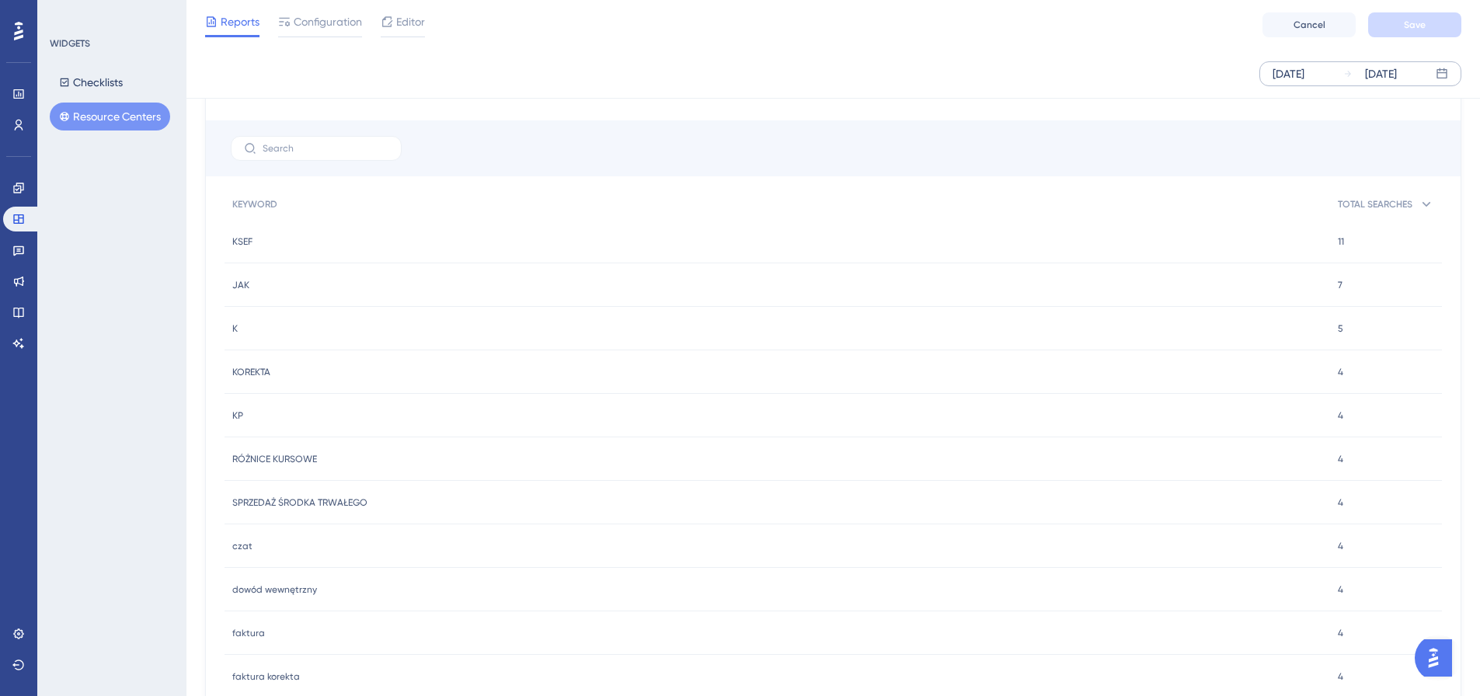
scroll to position [826, 0]
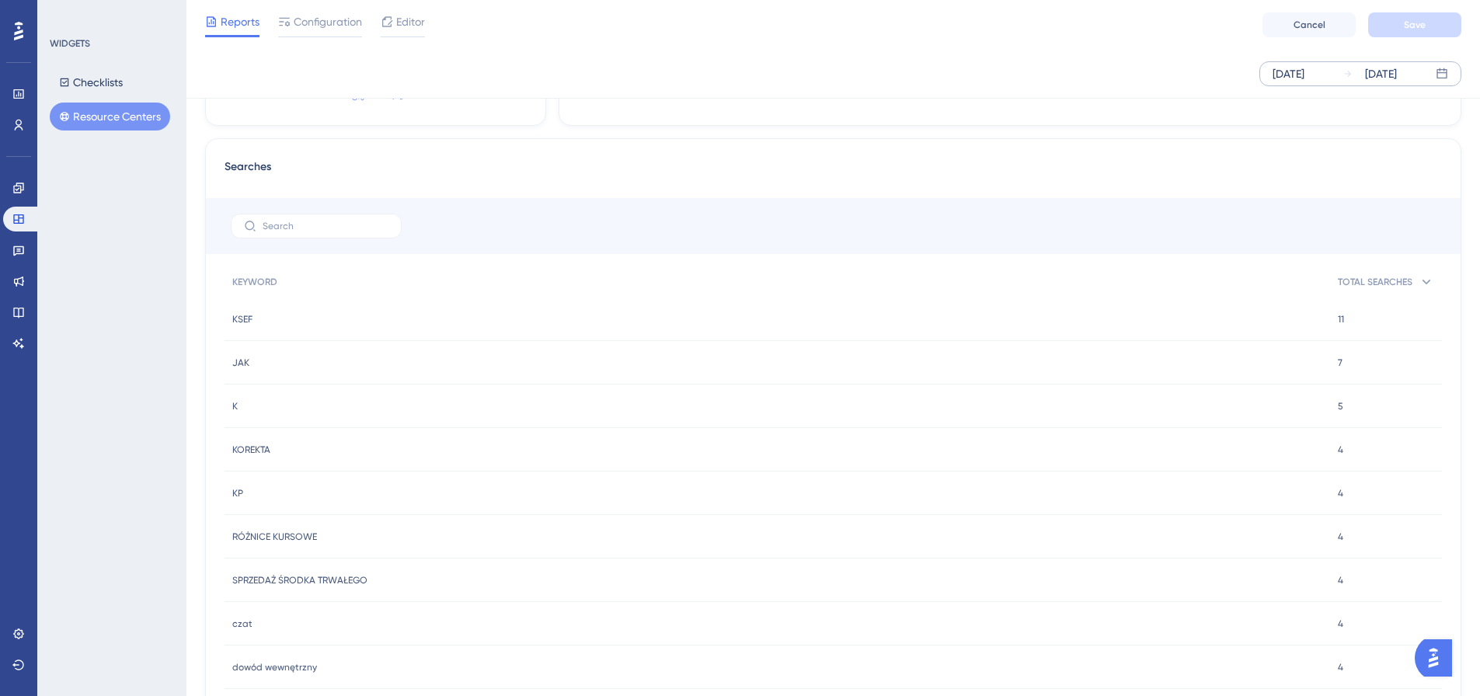
drag, startPoint x: 843, startPoint y: 9, endPoint x: 786, endPoint y: 19, distance: 57.8
click at [843, 9] on div "Reports Configuration Editor Cancel Save" at bounding box center [833, 25] width 1294 height 50
click at [19, 37] on icon at bounding box center [18, 31] width 9 height 19
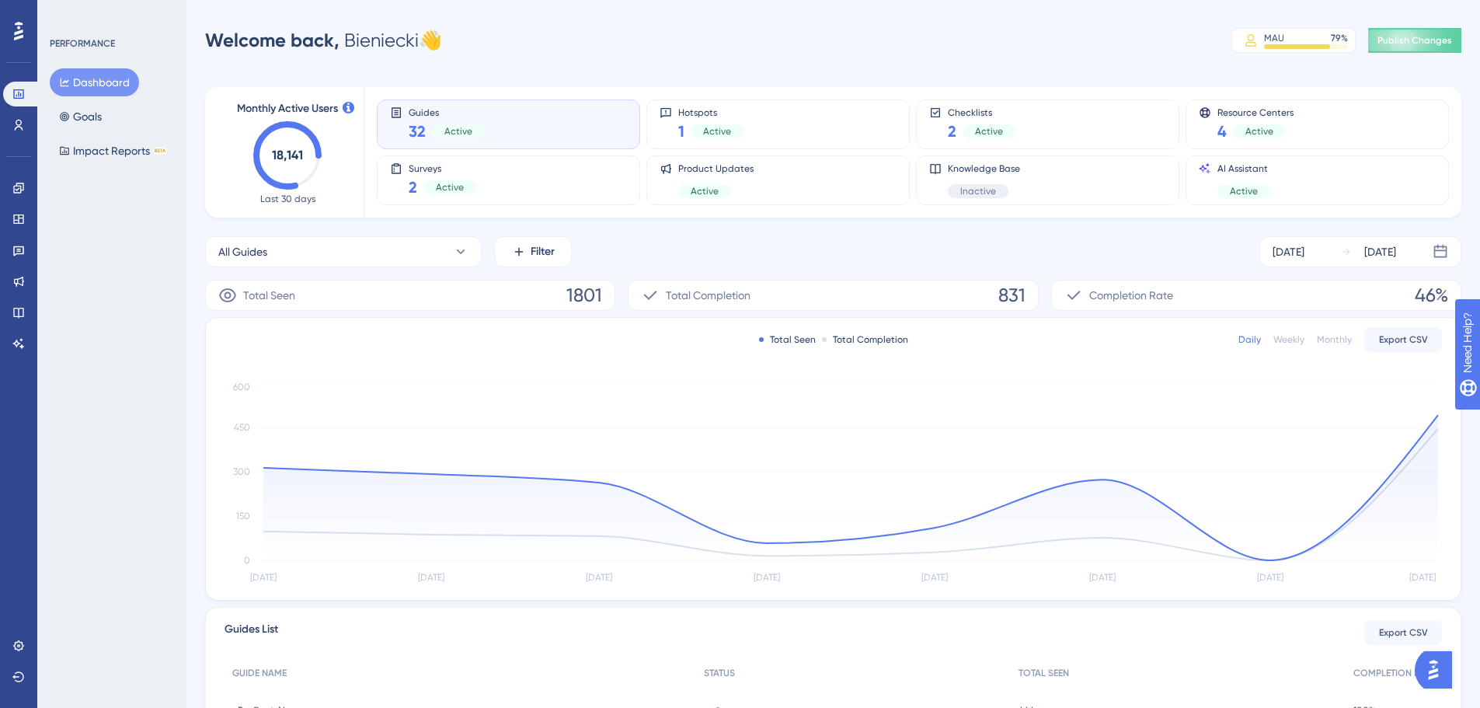
click at [960, 43] on div "Welcome back, Bieniecki 👋 MAU 79 % Click to see add-on and upgrade options Publ…" at bounding box center [833, 40] width 1256 height 31
